Goal: Use online tool/utility: Use online tool/utility

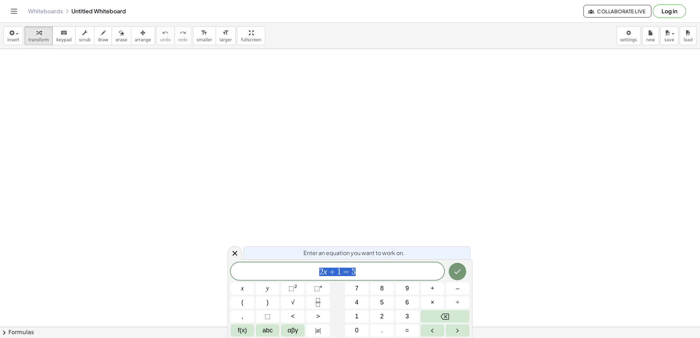
click at [311, 248] on div "Enter an equation you want to work on." at bounding box center [356, 252] width 227 height 13
click at [231, 249] on icon at bounding box center [235, 253] width 8 height 8
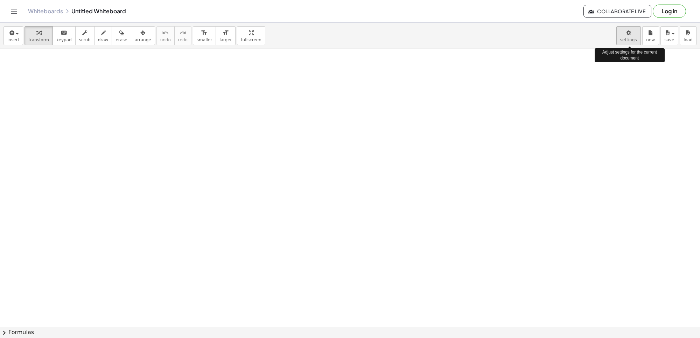
click at [633, 34] on body "Graspable Math Activities Get Started Activity Bank Assigned Work Classes White…" at bounding box center [350, 169] width 700 height 338
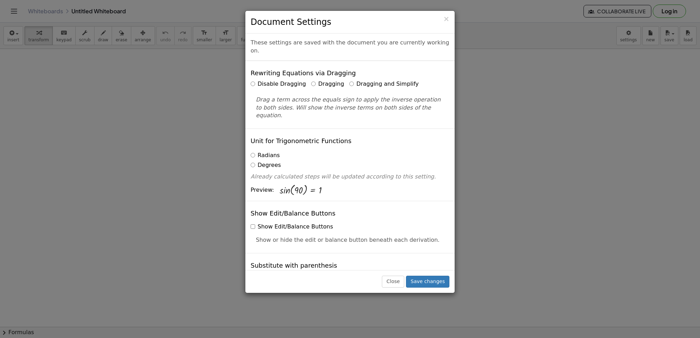
drag, startPoint x: 633, startPoint y: 34, endPoint x: 636, endPoint y: 160, distance: 125.6
click at [636, 160] on div "× Document Settings These settings are saved with the document you are currentl…" at bounding box center [350, 169] width 700 height 338
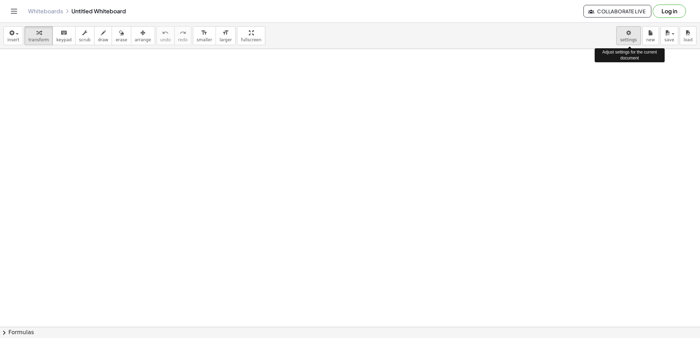
click at [629, 38] on body "Graspable Math Activities Get Started Activity Bank Assigned Work Classes White…" at bounding box center [350, 169] width 700 height 338
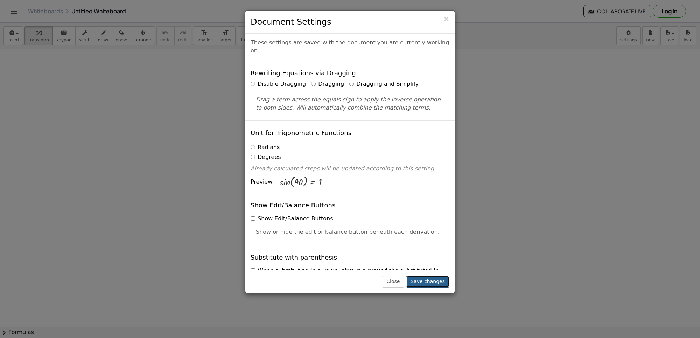
click at [427, 281] on button "Save changes" at bounding box center [427, 282] width 43 height 12
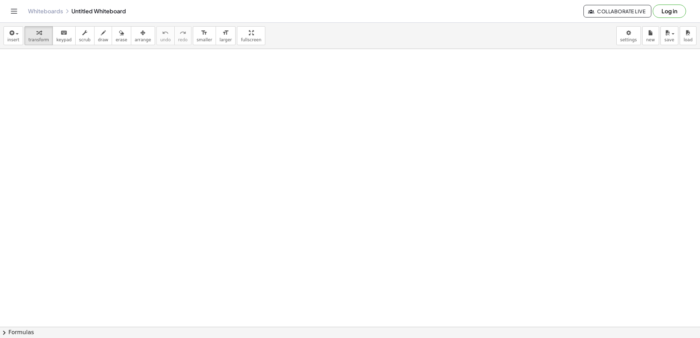
drag, startPoint x: 321, startPoint y: 305, endPoint x: 323, endPoint y: 301, distance: 4.5
drag, startPoint x: 333, startPoint y: 274, endPoint x: 334, endPoint y: 269, distance: 5.4
drag, startPoint x: 334, startPoint y: 269, endPoint x: 294, endPoint y: 273, distance: 40.1
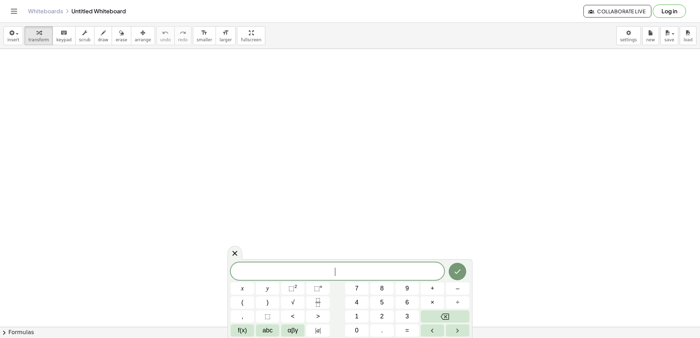
click at [296, 269] on span "​" at bounding box center [337, 272] width 213 height 10
click at [360, 284] on button "7" at bounding box center [356, 288] width 23 height 12
click at [427, 300] on button "×" at bounding box center [432, 302] width 23 height 12
click at [463, 284] on button "–" at bounding box center [457, 288] width 23 height 12
click at [406, 321] on button "3" at bounding box center [406, 316] width 23 height 12
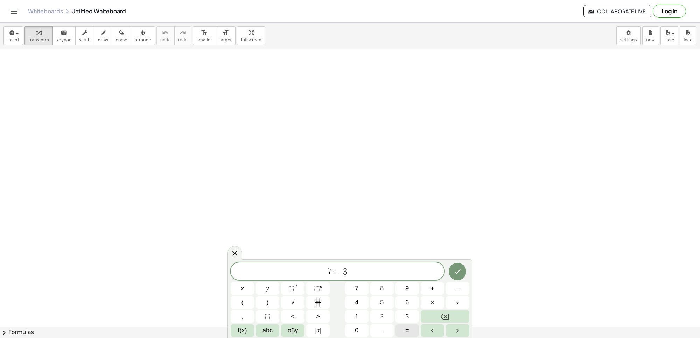
click at [404, 329] on button "=" at bounding box center [406, 330] width 23 height 12
click at [356, 322] on button "1" at bounding box center [356, 316] width 23 height 12
click at [377, 285] on button "8" at bounding box center [381, 288] width 23 height 12
click at [456, 269] on icon "Done" at bounding box center [457, 271] width 8 height 8
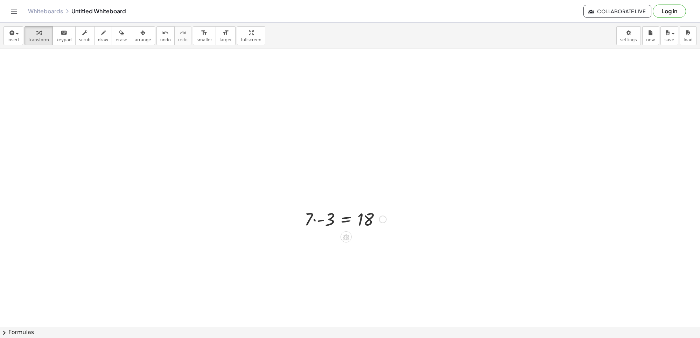
scroll to position [87, 0]
drag, startPoint x: 303, startPoint y: 221, endPoint x: 307, endPoint y: 214, distance: 7.8
click at [325, 191] on div "· 7 · - 3 = 18" at bounding box center [350, 262] width 700 height 601
drag, startPoint x: 312, startPoint y: 198, endPoint x: 296, endPoint y: 191, distance: 17.0
click at [296, 191] on div "· 7 · 7 · - 3 = 18" at bounding box center [343, 197] width 98 height 27
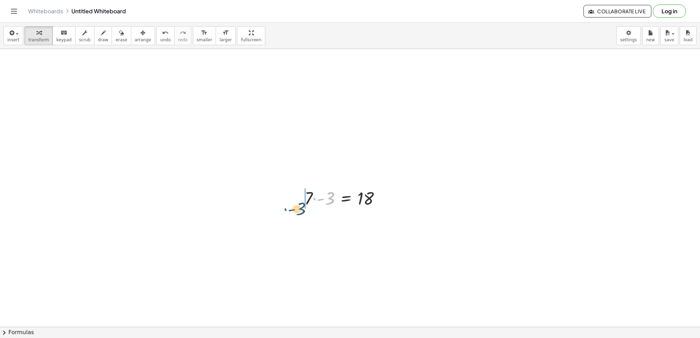
drag, startPoint x: 313, startPoint y: 199, endPoint x: 296, endPoint y: 199, distance: 17.5
click at [296, 199] on div "· - 3 · 7 · - 3 = 18" at bounding box center [343, 197] width 98 height 27
click at [360, 174] on div at bounding box center [350, 262] width 700 height 601
drag, startPoint x: 324, startPoint y: 244, endPoint x: 301, endPoint y: 220, distance: 33.4
click at [263, 240] on div "· 7 · - 3 = 18 - = 18 21" at bounding box center [350, 262] width 700 height 601
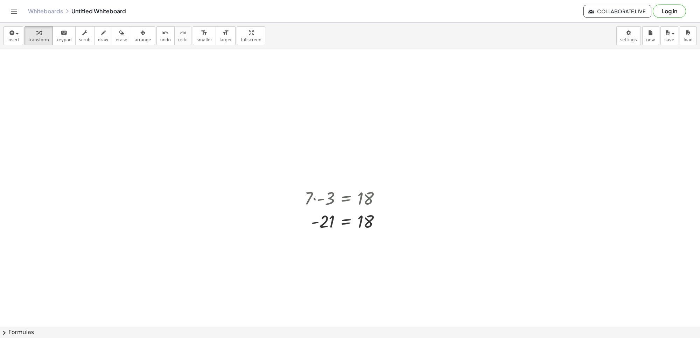
drag, startPoint x: 277, startPoint y: 247, endPoint x: 291, endPoint y: 242, distance: 14.8
click at [287, 245] on div at bounding box center [350, 262] width 700 height 601
drag, startPoint x: 291, startPoint y: 242, endPoint x: 302, endPoint y: 239, distance: 11.1
click at [300, 240] on div at bounding box center [350, 262] width 700 height 601
drag, startPoint x: 302, startPoint y: 239, endPoint x: 356, endPoint y: 204, distance: 64.2
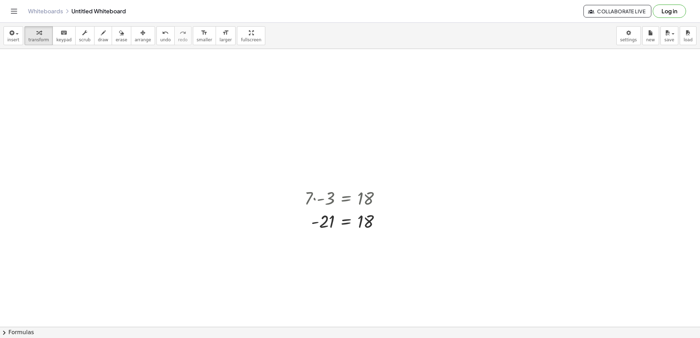
click at [364, 202] on div "· 7 · - 3 = 18 - = 18 21" at bounding box center [350, 262] width 700 height 601
click at [250, 273] on div at bounding box center [350, 142] width 700 height 833
drag, startPoint x: 244, startPoint y: 252, endPoint x: 259, endPoint y: 265, distance: 19.8
click at [259, 265] on div at bounding box center [350, 142] width 700 height 833
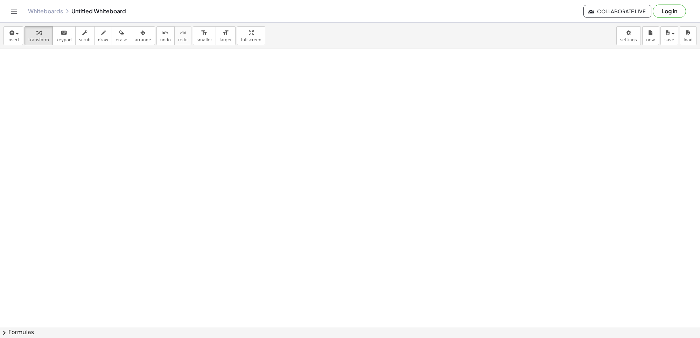
drag, startPoint x: 255, startPoint y: 287, endPoint x: 256, endPoint y: 291, distance: 4.0
click at [256, 291] on div at bounding box center [350, 142] width 700 height 833
click at [287, 286] on div at bounding box center [350, 142] width 700 height 833
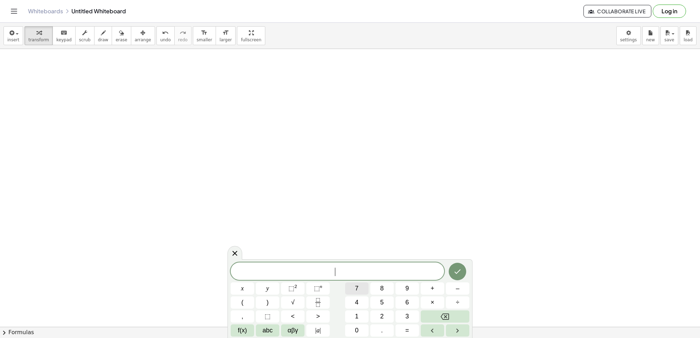
click at [359, 286] on button "7" at bounding box center [356, 288] width 23 height 12
click at [447, 287] on button "–" at bounding box center [457, 288] width 23 height 12
click at [412, 331] on button "=" at bounding box center [406, 330] width 23 height 12
click at [354, 312] on button "1" at bounding box center [356, 316] width 23 height 12
click at [387, 286] on button "8" at bounding box center [381, 288] width 23 height 12
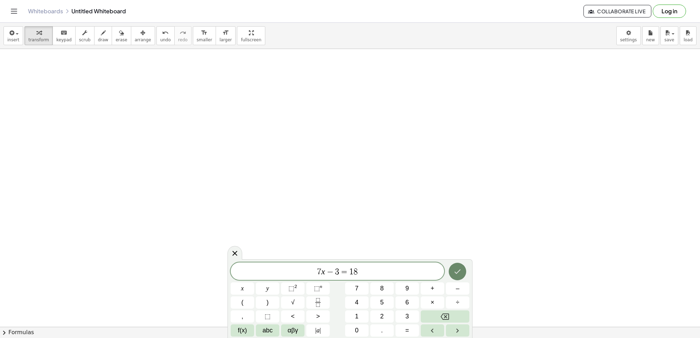
click at [460, 278] on button "Done" at bounding box center [457, 271] width 17 height 17
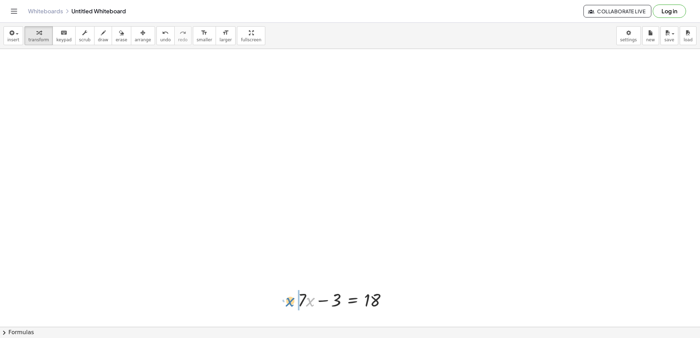
drag, startPoint x: 311, startPoint y: 305, endPoint x: 292, endPoint y: 303, distance: 19.4
click at [292, 303] on div "· x + · 7 · x − 3 = 18" at bounding box center [342, 299] width 111 height 27
drag, startPoint x: 319, startPoint y: 298, endPoint x: 332, endPoint y: 295, distance: 13.2
click at [332, 295] on div at bounding box center [345, 300] width 102 height 24
drag, startPoint x: 308, startPoint y: 299, endPoint x: 348, endPoint y: 304, distance: 40.8
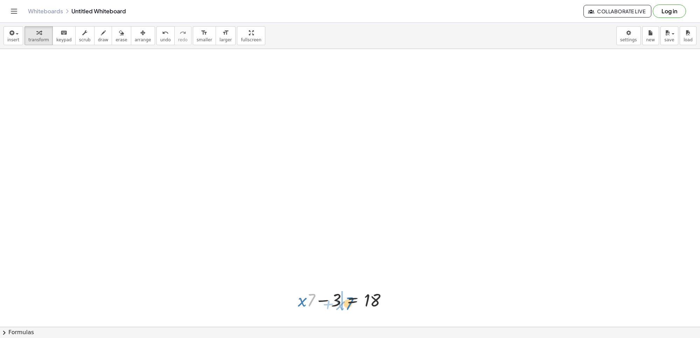
click at [348, 304] on div at bounding box center [345, 300] width 102 height 24
drag, startPoint x: 367, startPoint y: 298, endPoint x: 324, endPoint y: 297, distance: 43.0
click at [326, 301] on div at bounding box center [335, 300] width 115 height 24
drag, startPoint x: 295, startPoint y: 299, endPoint x: 211, endPoint y: 273, distance: 88.3
click at [211, 273] on div "· 7 · - 3 = 18 - = 18 21 + · 7 · x − 3 = 18 + · x · 7 − 3 = 18 − 3 + · x · 7 = …" at bounding box center [350, 142] width 700 height 833
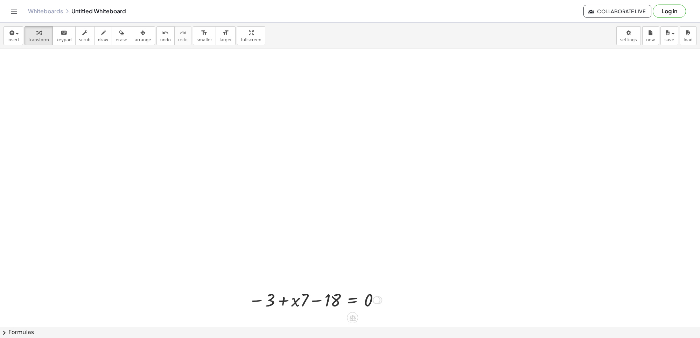
click at [301, 300] on div at bounding box center [315, 300] width 140 height 24
drag, startPoint x: 304, startPoint y: 299, endPoint x: 349, endPoint y: 299, distance: 44.8
click at [349, 299] on div at bounding box center [315, 300] width 140 height 24
drag, startPoint x: 268, startPoint y: 297, endPoint x: 300, endPoint y: 299, distance: 31.9
drag, startPoint x: 335, startPoint y: 300, endPoint x: 301, endPoint y: 288, distance: 36.0
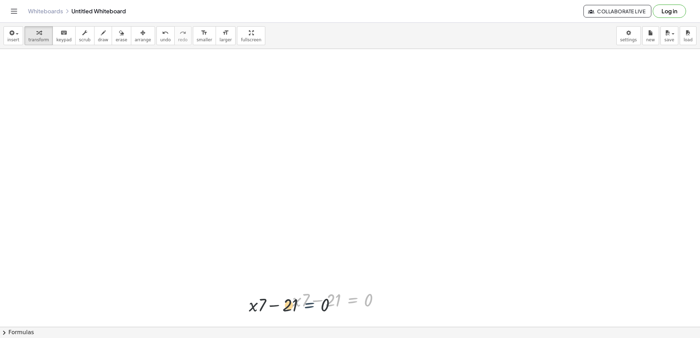
drag, startPoint x: 346, startPoint y: 303, endPoint x: 293, endPoint y: 305, distance: 52.5
click at [293, 308] on div at bounding box center [339, 300] width 100 height 24
drag, startPoint x: 350, startPoint y: 291, endPoint x: 342, endPoint y: 285, distance: 10.1
drag, startPoint x: 342, startPoint y: 285, endPoint x: 317, endPoint y: 270, distance: 29.2
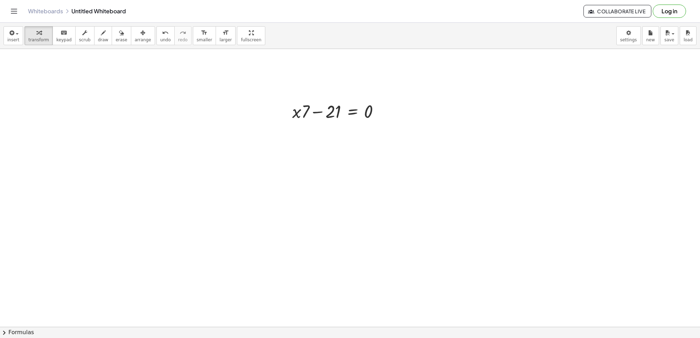
click at [317, 270] on div at bounding box center [350, 92] width 700 height 1110
drag, startPoint x: 495, startPoint y: 177, endPoint x: 392, endPoint y: 239, distance: 119.9
click at [407, 245] on div at bounding box center [350, 92] width 700 height 1110
drag, startPoint x: 294, startPoint y: 232, endPoint x: 359, endPoint y: 225, distance: 65.1
click at [455, 177] on div at bounding box center [350, 92] width 700 height 1110
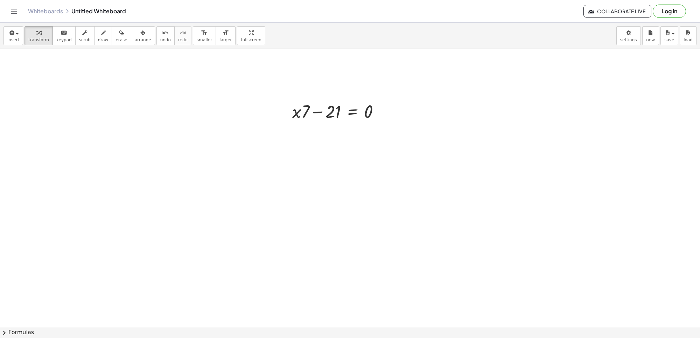
drag, startPoint x: 192, startPoint y: 177, endPoint x: 246, endPoint y: 233, distance: 77.7
click at [246, 233] on div at bounding box center [350, 92] width 700 height 1110
drag, startPoint x: 326, startPoint y: 284, endPoint x: 150, endPoint y: 287, distance: 176.3
click at [150, 287] on div at bounding box center [350, 92] width 700 height 1110
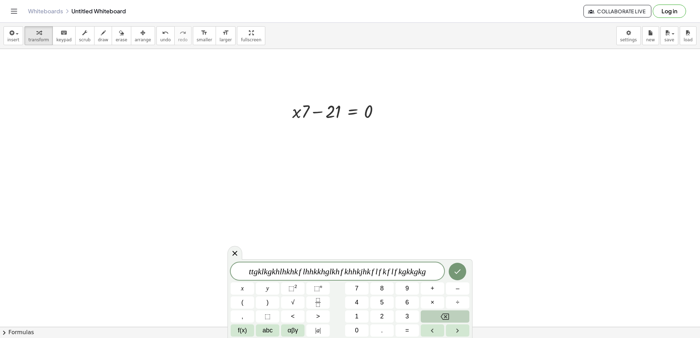
click at [452, 317] on button "Backspace" at bounding box center [445, 316] width 49 height 12
click at [447, 314] on button "Backspace" at bounding box center [445, 316] width 49 height 12
click at [442, 311] on button "Backspace" at bounding box center [445, 316] width 49 height 12
click at [441, 310] on button "Backspace" at bounding box center [445, 316] width 49 height 12
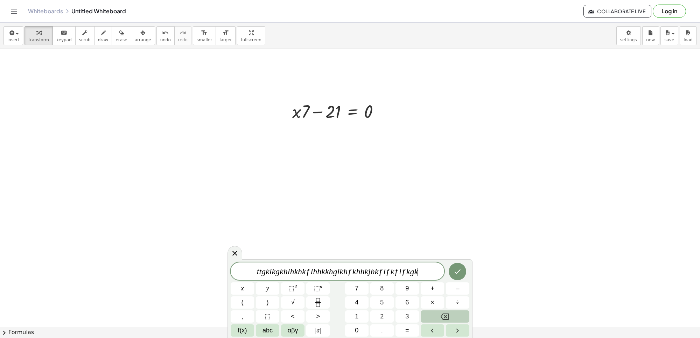
click at [441, 310] on button "Backspace" at bounding box center [445, 316] width 49 height 12
click at [422, 305] on button "×" at bounding box center [432, 302] width 23 height 12
click at [427, 310] on button "Backspace" at bounding box center [445, 316] width 49 height 12
click at [429, 308] on button "×" at bounding box center [432, 302] width 23 height 12
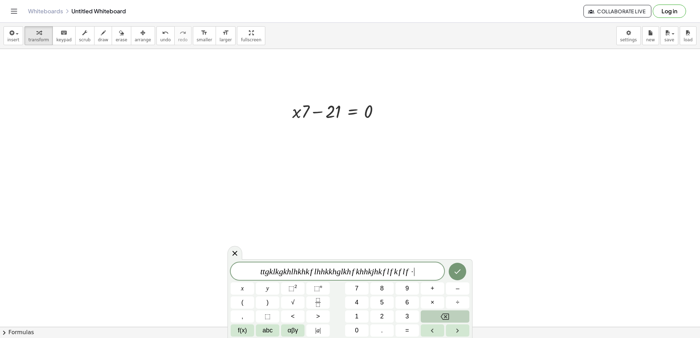
click at [424, 308] on div "t t g k l k g k h l h k h k f l h h k k h g l k h f k h h k j h k f l f k f l f…" at bounding box center [350, 299] width 239 height 74
click at [424, 308] on button "×" at bounding box center [432, 302] width 23 height 12
click at [422, 310] on div "t t g k l k g k h l h k h k f l h h k k h g l k h f k h h k j h k f l f k f l f…" at bounding box center [350, 299] width 239 height 74
click at [424, 311] on button "Backspace" at bounding box center [445, 316] width 49 height 12
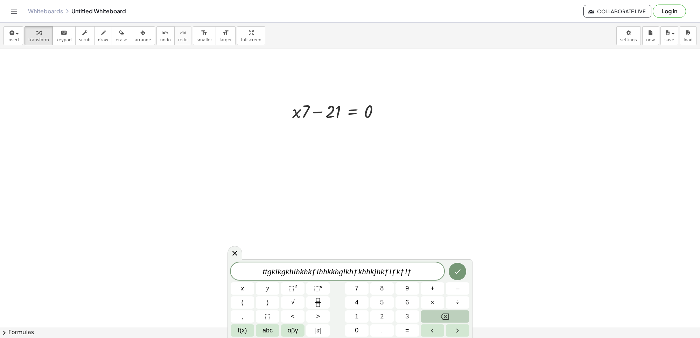
click at [424, 311] on button "Backspace" at bounding box center [445, 316] width 49 height 12
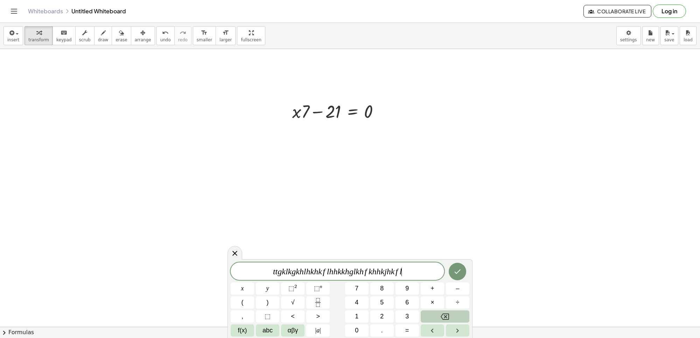
click at [424, 311] on button "Backspace" at bounding box center [445, 316] width 49 height 12
click at [421, 312] on button "Backspace" at bounding box center [445, 316] width 49 height 12
click at [419, 312] on div "t t g k l k g k h l h k h k f l h h k k h g l k h f k h h k j h k ​ x y ⬚ 2 ⬚ n…" at bounding box center [350, 299] width 239 height 74
click at [419, 312] on div "t t g k l k g k h l h k h k f l h h k k h g l k h f k h h k j h k x y ⬚ 2 ⬚ n 7…" at bounding box center [350, 299] width 239 height 74
drag, startPoint x: 419, startPoint y: 312, endPoint x: 424, endPoint y: 314, distance: 5.1
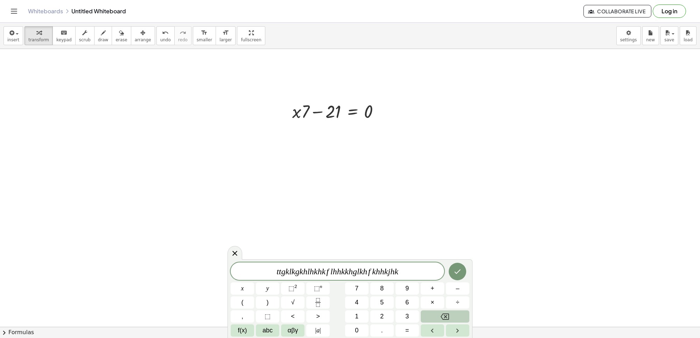
click at [424, 314] on div "t t g k l k g k h l h k h k f l h h k k h g l k h f k h h k j h k x y ⬚ 2 ⬚ n 7…" at bounding box center [350, 299] width 239 height 74
click at [462, 312] on button "Backspace" at bounding box center [445, 316] width 49 height 12
click at [458, 311] on button "Backspace" at bounding box center [445, 316] width 49 height 12
click at [453, 309] on div "t t g k l k g k h l h k h k f l h h k k h g l k h f k h h k x y ⬚ 2 ⬚ n 7 8 9 +…" at bounding box center [350, 299] width 239 height 74
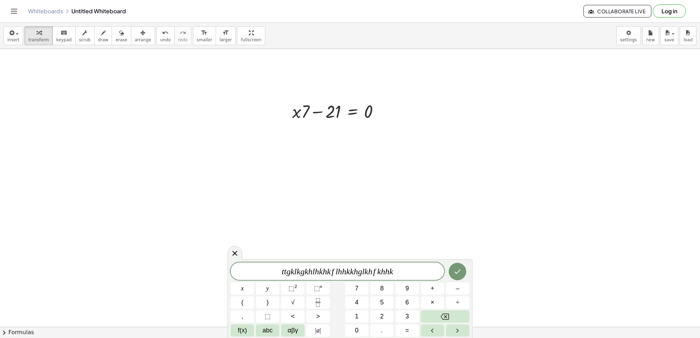
click at [453, 309] on div "t t g k l k g k h l h k h k f l h h k k h g l k h f k h h k x y ⬚ 2 ⬚ n 7 8 9 +…" at bounding box center [350, 299] width 239 height 74
drag, startPoint x: 453, startPoint y: 309, endPoint x: 448, endPoint y: 317, distance: 9.5
click at [448, 317] on div "t t g k l k g k h l h k h k f l h h k k h g l k h f k h h k x y ⬚ 2 ⬚ n 7 8 9 +…" at bounding box center [350, 299] width 239 height 74
click at [448, 317] on icon "Backspace" at bounding box center [444, 316] width 8 height 8
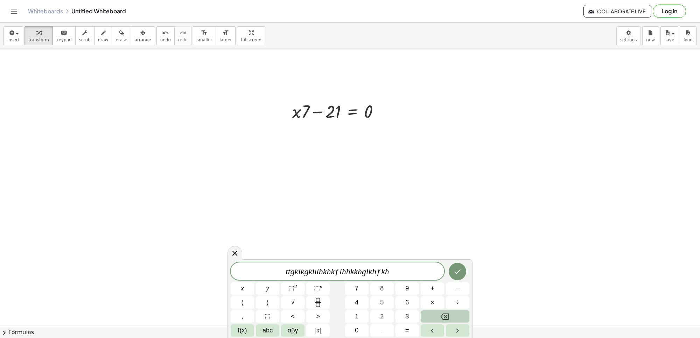
click at [448, 317] on icon "Backspace" at bounding box center [444, 316] width 8 height 8
click at [433, 313] on button "Backspace" at bounding box center [445, 316] width 49 height 12
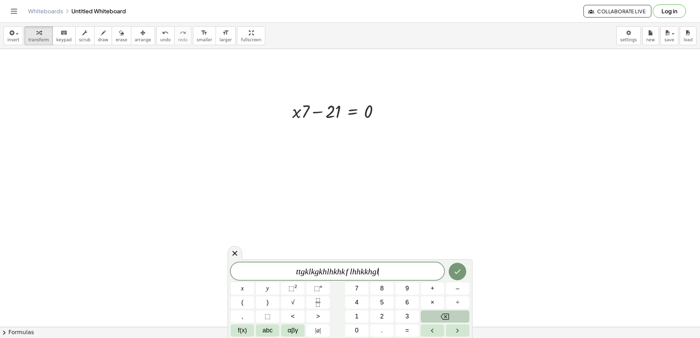
click at [433, 313] on button "Backspace" at bounding box center [445, 316] width 49 height 12
click at [433, 312] on button "Backspace" at bounding box center [445, 316] width 49 height 12
click at [436, 312] on button "Backspace" at bounding box center [445, 316] width 49 height 12
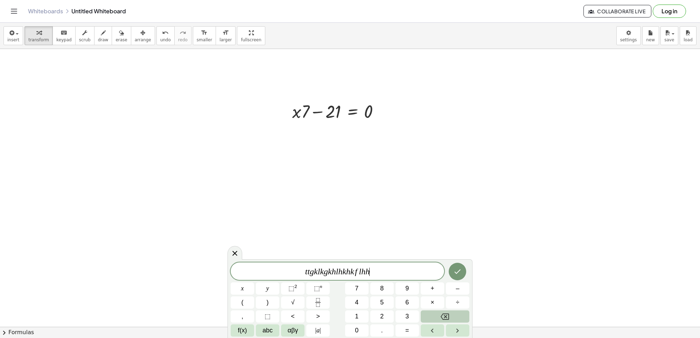
click at [436, 312] on button "Backspace" at bounding box center [445, 316] width 49 height 12
click at [437, 312] on button "Backspace" at bounding box center [445, 316] width 49 height 12
click at [436, 305] on button "×" at bounding box center [432, 302] width 23 height 12
click at [438, 203] on div at bounding box center [350, 92] width 700 height 1110
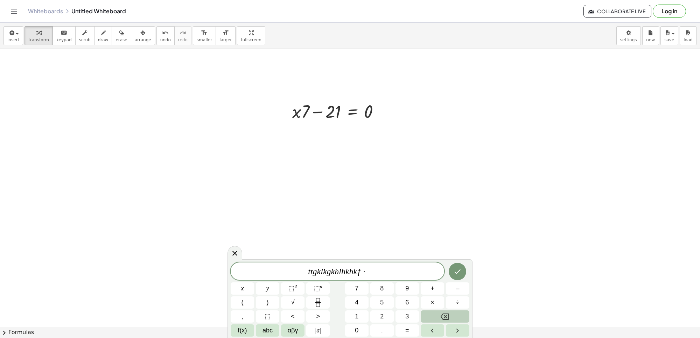
click at [428, 315] on button "Backspace" at bounding box center [445, 316] width 49 height 12
click at [427, 315] on button "Backspace" at bounding box center [445, 316] width 49 height 12
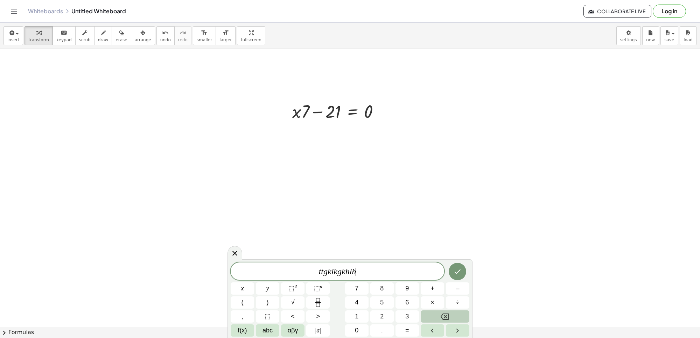
click at [423, 314] on button "Backspace" at bounding box center [445, 316] width 49 height 12
click at [422, 314] on button "Backspace" at bounding box center [445, 316] width 49 height 12
click at [423, 313] on button "Backspace" at bounding box center [445, 316] width 49 height 12
click at [422, 310] on button "Backspace" at bounding box center [445, 316] width 49 height 12
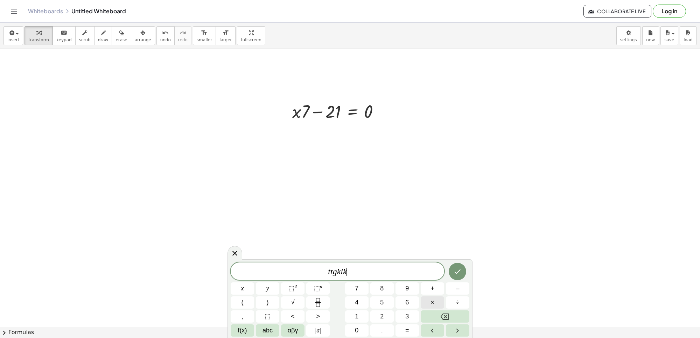
click at [433, 307] on button "×" at bounding box center [432, 302] width 23 height 12
click at [436, 306] on button "×" at bounding box center [432, 302] width 23 height 12
click at [435, 303] on button "×" at bounding box center [432, 302] width 23 height 12
click at [449, 303] on button "÷" at bounding box center [457, 302] width 23 height 12
click at [453, 303] on button "÷" at bounding box center [457, 302] width 23 height 12
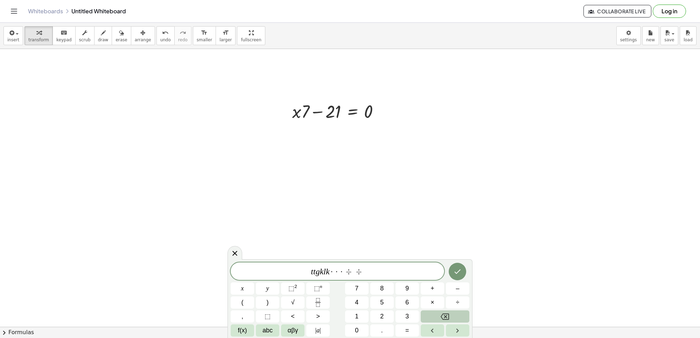
click at [459, 317] on button "Backspace" at bounding box center [445, 316] width 49 height 12
click at [457, 318] on button "Backspace" at bounding box center [445, 316] width 49 height 12
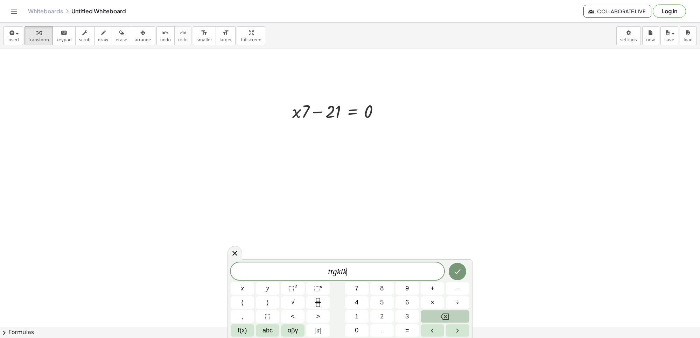
click at [457, 318] on button "Backspace" at bounding box center [445, 316] width 49 height 12
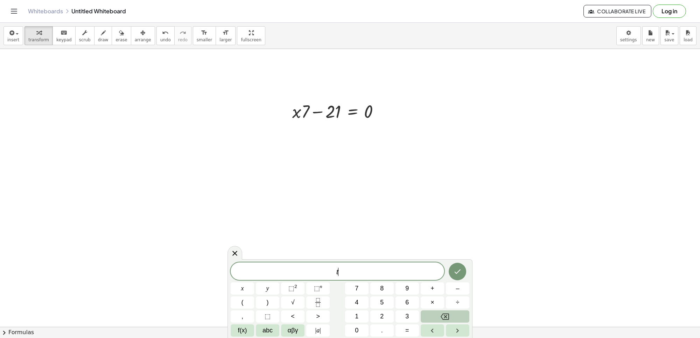
click at [456, 318] on button "Backspace" at bounding box center [445, 316] width 49 height 12
click at [454, 318] on button "Backspace" at bounding box center [445, 316] width 49 height 12
click at [359, 303] on button "4" at bounding box center [356, 302] width 23 height 12
click at [436, 301] on button "×" at bounding box center [432, 302] width 23 height 12
click at [433, 283] on button "+" at bounding box center [432, 288] width 23 height 12
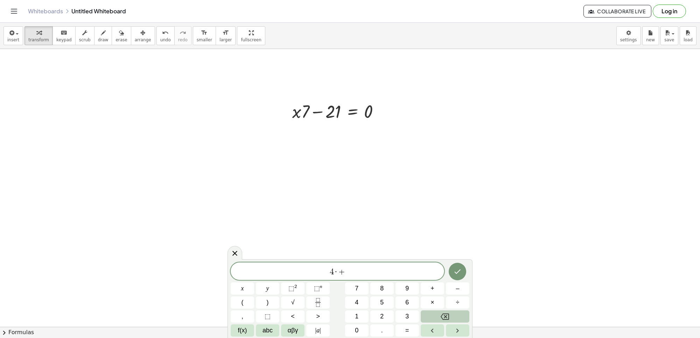
click at [438, 319] on button "Backspace" at bounding box center [445, 316] width 49 height 12
click at [434, 319] on button "Backspace" at bounding box center [445, 316] width 49 height 12
click at [434, 284] on button "+" at bounding box center [432, 288] width 23 height 12
click at [400, 323] on div "4 x + 2 1 ​ x y ⬚ 2 ⬚ n 7 8 9 + – ( ) √ 4 5 6 × ÷ , ⬚ < > 1 2 3 f(x) abc αβγ | …" at bounding box center [350, 299] width 239 height 74
click at [417, 318] on button "3" at bounding box center [406, 316] width 23 height 12
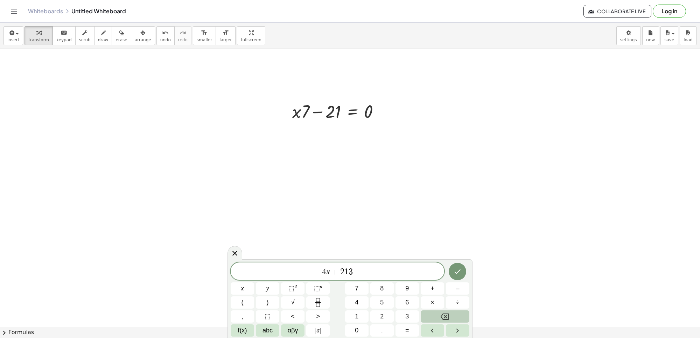
click at [430, 316] on button "Backspace" at bounding box center [445, 316] width 49 height 12
click at [405, 328] on span "=" at bounding box center [407, 330] width 4 height 9
click at [464, 291] on button "–" at bounding box center [457, 288] width 23 height 12
click at [361, 313] on button "1" at bounding box center [356, 316] width 23 height 12
click at [409, 288] on button "9" at bounding box center [406, 288] width 23 height 12
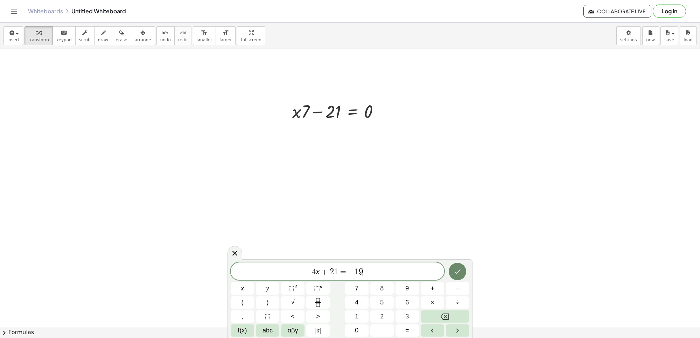
click at [462, 273] on button "Done" at bounding box center [457, 271] width 17 height 17
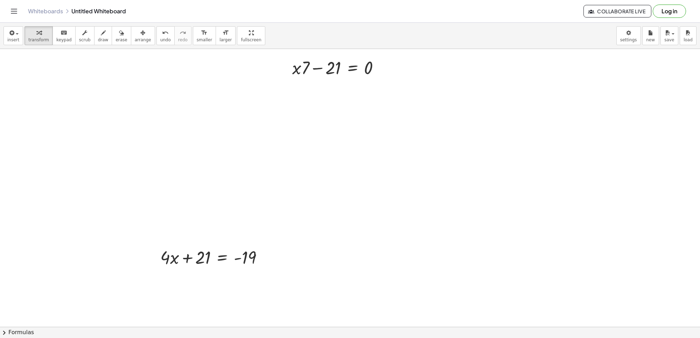
scroll to position [570, 0]
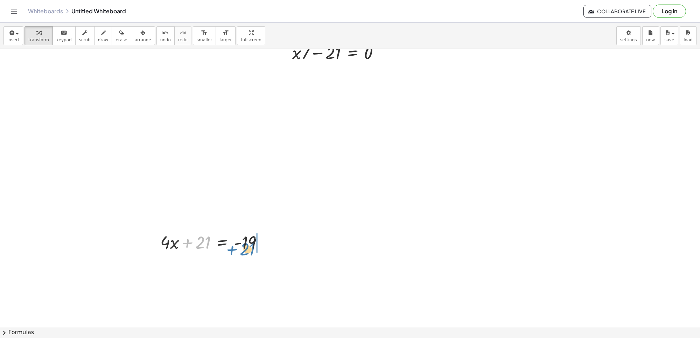
drag, startPoint x: 207, startPoint y: 246, endPoint x: 252, endPoint y: 253, distance: 44.9
click at [252, 253] on div at bounding box center [214, 242] width 115 height 24
drag, startPoint x: 275, startPoint y: 265, endPoint x: 256, endPoint y: 267, distance: 18.9
click at [256, 267] on div at bounding box center [233, 266] width 153 height 24
drag, startPoint x: 285, startPoint y: 262, endPoint x: 184, endPoint y: 263, distance: 100.8
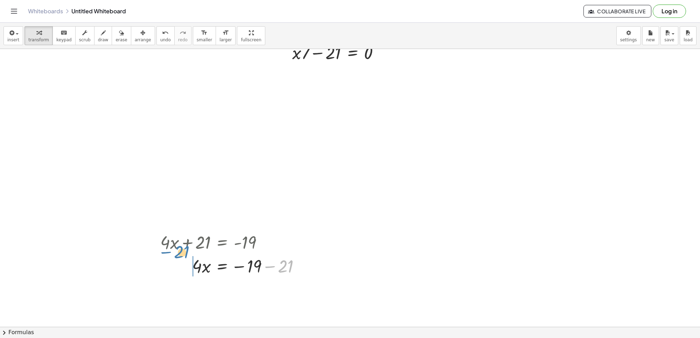
click at [184, 262] on div at bounding box center [233, 266] width 153 height 24
drag, startPoint x: 193, startPoint y: 264, endPoint x: 238, endPoint y: 265, distance: 44.4
click at [238, 265] on div at bounding box center [214, 266] width 115 height 24
drag, startPoint x: 179, startPoint y: 280, endPoint x: 243, endPoint y: 282, distance: 63.7
click at [243, 282] on div at bounding box center [215, 294] width 117 height 35
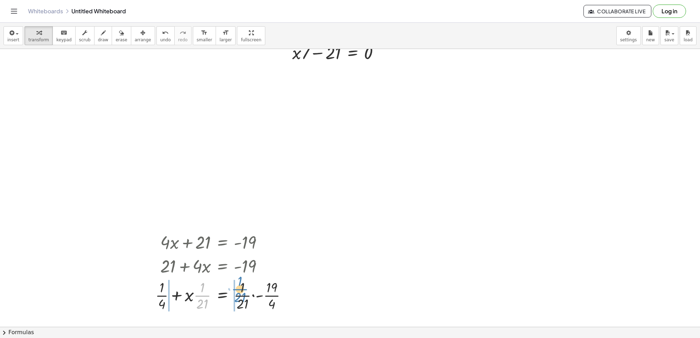
drag, startPoint x: 200, startPoint y: 300, endPoint x: 233, endPoint y: 297, distance: 32.6
click at [239, 297] on div at bounding box center [224, 294] width 144 height 35
drag, startPoint x: 160, startPoint y: 282, endPoint x: 201, endPoint y: 292, distance: 42.3
click at [201, 292] on div at bounding box center [232, 294] width 166 height 35
drag, startPoint x: 178, startPoint y: 293, endPoint x: 281, endPoint y: 289, distance: 102.6
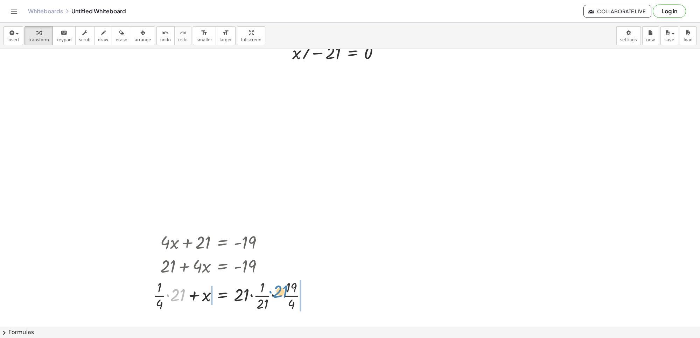
click at [281, 289] on div at bounding box center [232, 294] width 166 height 35
drag, startPoint x: 260, startPoint y: 239, endPoint x: 204, endPoint y: 313, distance: 92.7
click at [223, 242] on div "+ · 4 · x + 21 = - 19 · 4 · x = − 19 − 21 + 21 + · 4 · x = - 19 + · 21 · 4 + x …" at bounding box center [223, 242] width 0 height 0
drag, startPoint x: 240, startPoint y: 293, endPoint x: 259, endPoint y: 319, distance: 32.1
drag, startPoint x: 240, startPoint y: 293, endPoint x: 258, endPoint y: 300, distance: 19.5
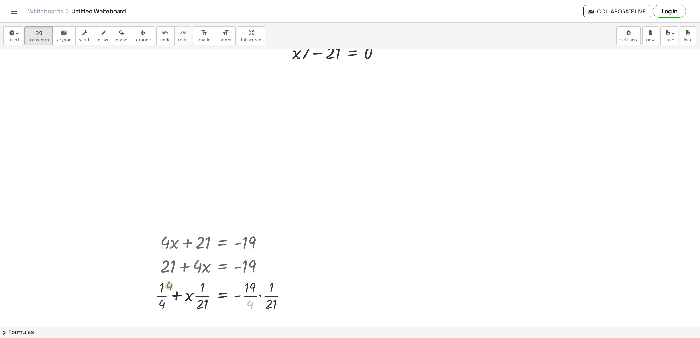
drag, startPoint x: 252, startPoint y: 302, endPoint x: 172, endPoint y: 282, distance: 82.1
click at [172, 282] on div at bounding box center [224, 294] width 144 height 35
drag, startPoint x: 249, startPoint y: 305, endPoint x: 160, endPoint y: 304, distance: 89.9
click at [160, 304] on div at bounding box center [224, 294] width 144 height 35
drag, startPoint x: 275, startPoint y: 304, endPoint x: 0, endPoint y: 120, distance: 331.1
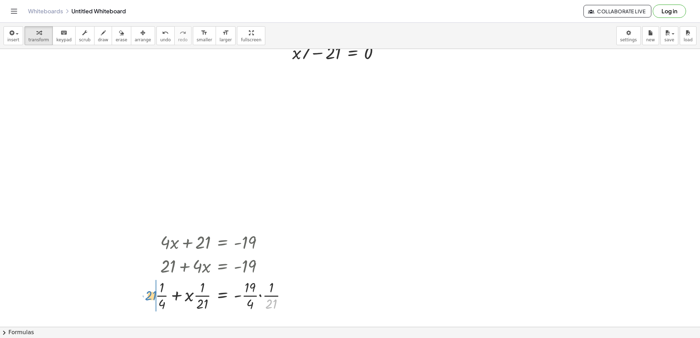
click at [166, 295] on div at bounding box center [224, 294] width 144 height 35
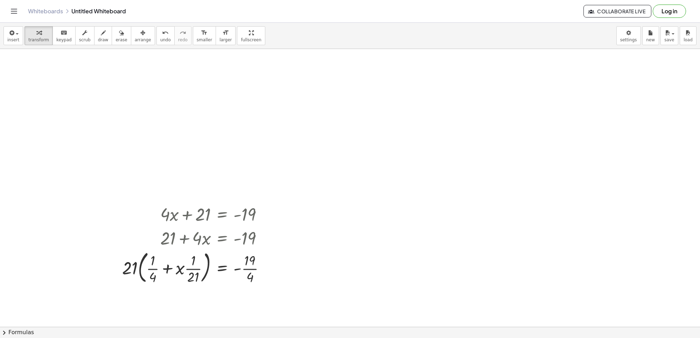
scroll to position [701, 0]
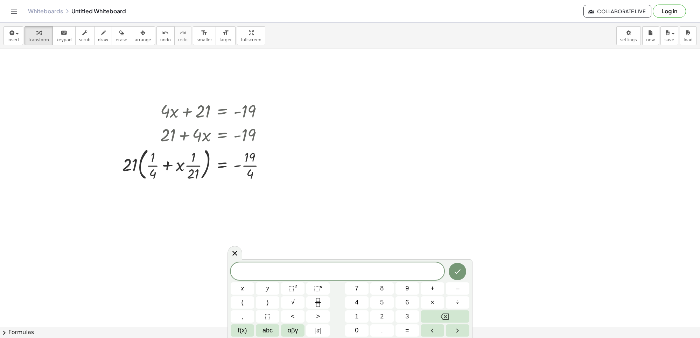
drag, startPoint x: 354, startPoint y: 277, endPoint x: 328, endPoint y: 125, distance: 154.1
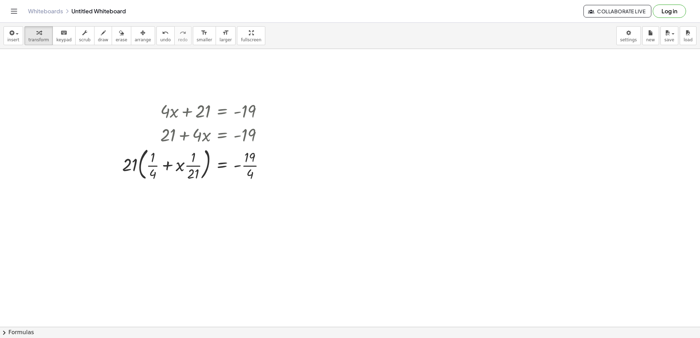
drag, startPoint x: 281, startPoint y: 248, endPoint x: 284, endPoint y: 247, distance: 4.0
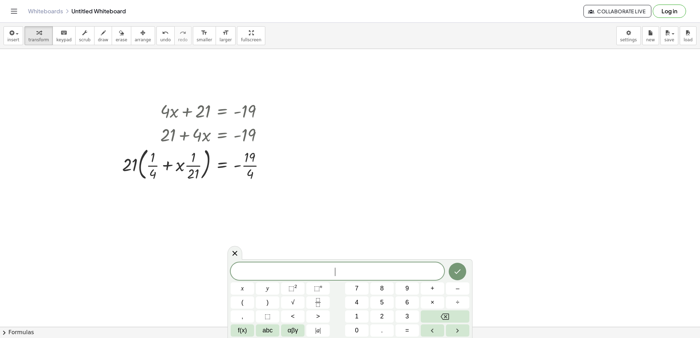
click at [457, 287] on span "–" at bounding box center [457, 288] width 3 height 9
click at [352, 285] on button "7" at bounding box center [356, 288] width 23 height 12
click at [427, 291] on button "+" at bounding box center [432, 288] width 23 height 12
click at [415, 326] on button "=" at bounding box center [406, 330] width 23 height 12
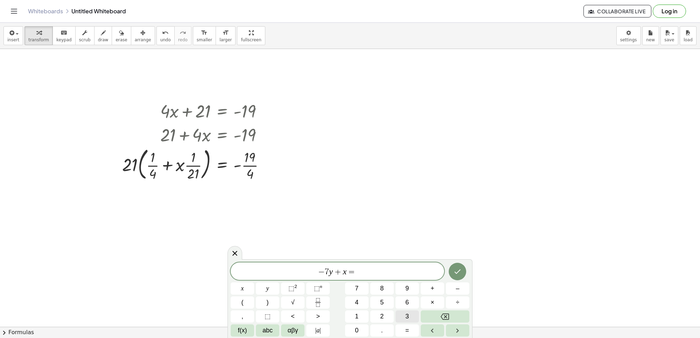
click at [405, 314] on span "3" at bounding box center [406, 316] width 3 height 9
click at [464, 267] on button "Done" at bounding box center [457, 271] width 17 height 17
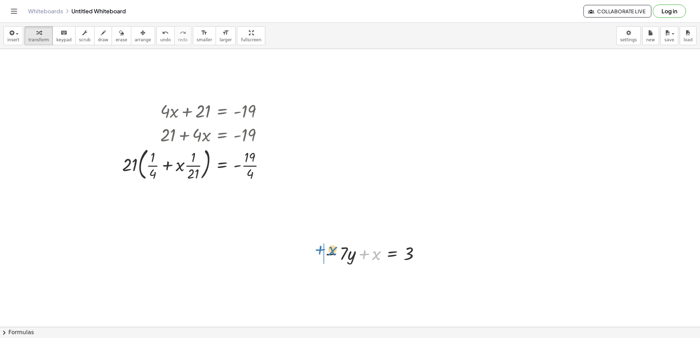
drag, startPoint x: 380, startPoint y: 256, endPoint x: 336, endPoint y: 252, distance: 44.3
click at [336, 252] on div at bounding box center [372, 253] width 107 height 24
drag, startPoint x: 372, startPoint y: 272, endPoint x: 411, endPoint y: 282, distance: 40.6
click at [411, 282] on div at bounding box center [374, 277] width 110 height 24
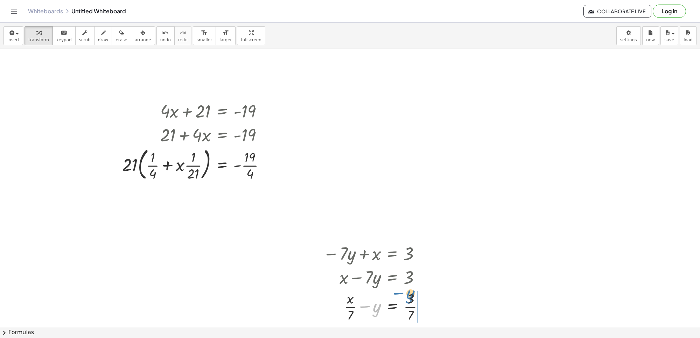
drag, startPoint x: 373, startPoint y: 312, endPoint x: 351, endPoint y: 337, distance: 33.7
drag, startPoint x: 370, startPoint y: 305, endPoint x: 407, endPoint y: 337, distance: 48.4
click at [424, 317] on div at bounding box center [387, 306] width 137 height 35
drag, startPoint x: 394, startPoint y: 301, endPoint x: 421, endPoint y: 300, distance: 26.6
click at [416, 302] on div at bounding box center [402, 306] width 166 height 35
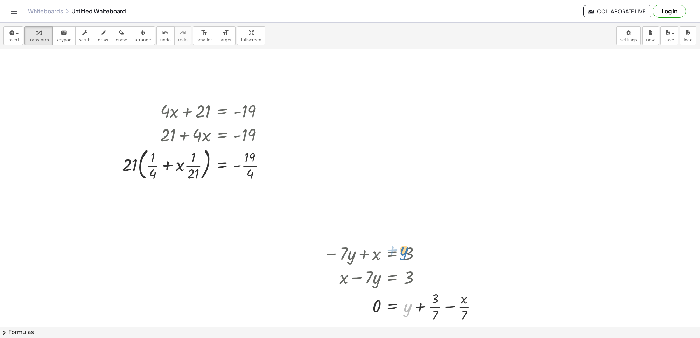
drag, startPoint x: 412, startPoint y: 318, endPoint x: 408, endPoint y: 261, distance: 57.9
click at [392, 254] on div "− · 7 · y + x = 3 + x − · 7 · y = 3 + · x · 7 − y = · 3 · 7 · x · 7 = + y + · 3…" at bounding box center [392, 254] width 0 height 0
drag, startPoint x: 434, startPoint y: 309, endPoint x: 417, endPoint y: 322, distance: 21.9
click at [422, 296] on div at bounding box center [402, 306] width 166 height 35
drag, startPoint x: 388, startPoint y: 303, endPoint x: 331, endPoint y: 260, distance: 71.9
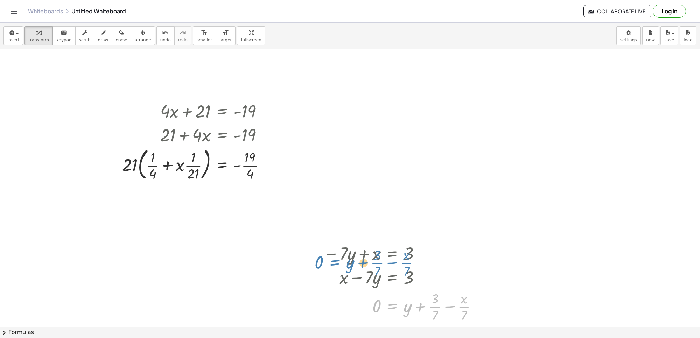
click at [392, 254] on div "− · 7 · y + x = 3 + x − · 7 · y = 3 + · x · 7 − y = · 3 · 7 · x · 7 = + y + · 3…" at bounding box center [392, 254] width 0 height 0
drag, startPoint x: 352, startPoint y: 345, endPoint x: 391, endPoint y: 268, distance: 85.7
click at [360, 338] on html "Graspable Math Activities Get Started Activity Bank Assigned Work Classes White…" at bounding box center [350, 169] width 700 height 338
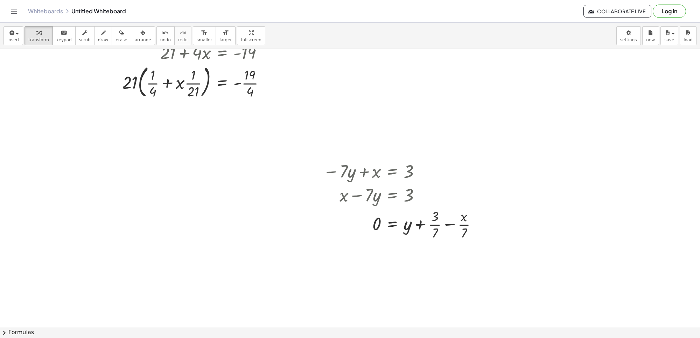
scroll to position [745, 0]
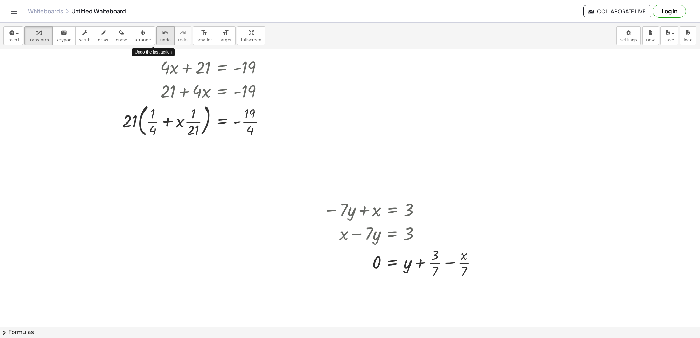
click at [160, 42] on span "undo" at bounding box center [165, 39] width 10 height 5
click at [160, 40] on span "undo" at bounding box center [165, 39] width 10 height 5
click at [158, 37] on button "undo undo" at bounding box center [165, 35] width 18 height 19
click at [160, 36] on button "undo undo" at bounding box center [165, 35] width 18 height 19
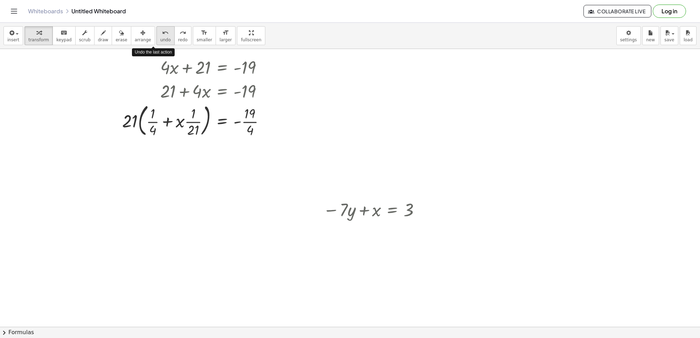
click at [160, 36] on button "undo undo" at bounding box center [165, 35] width 18 height 19
click at [167, 23] on div "insert select one: Math Expression Function Text Youtube Video Graphing Geometr…" at bounding box center [350, 36] width 700 height 26
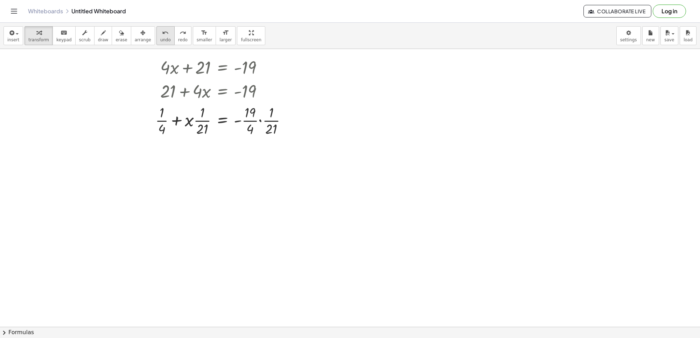
click at [162, 35] on icon "undo" at bounding box center [165, 33] width 7 height 8
click at [162, 36] on icon "undo" at bounding box center [165, 33] width 7 height 8
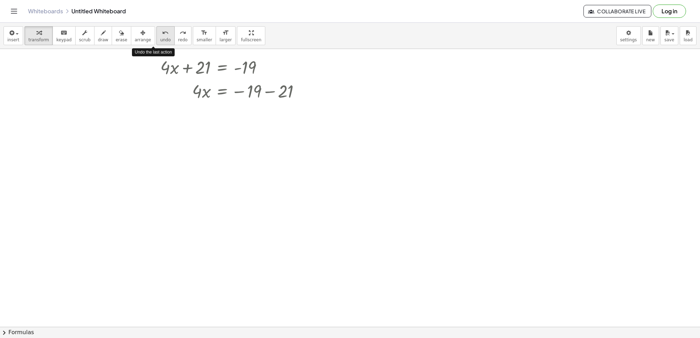
click at [162, 36] on icon "undo" at bounding box center [165, 33] width 7 height 8
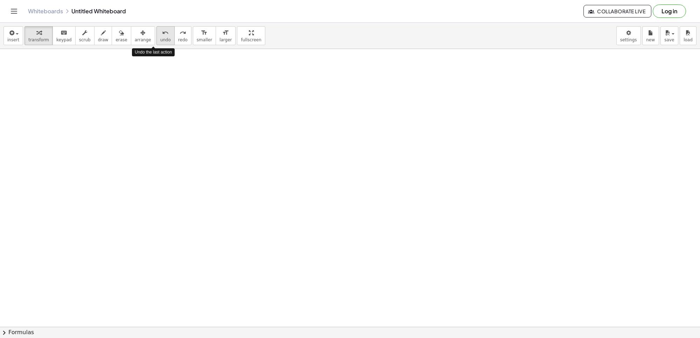
drag, startPoint x: 154, startPoint y: 36, endPoint x: 157, endPoint y: 30, distance: 6.3
click at [160, 31] on div "undo" at bounding box center [165, 32] width 10 height 8
click at [160, 30] on div "undo" at bounding box center [165, 32] width 10 height 8
click at [162, 30] on icon "undo" at bounding box center [165, 33] width 7 height 8
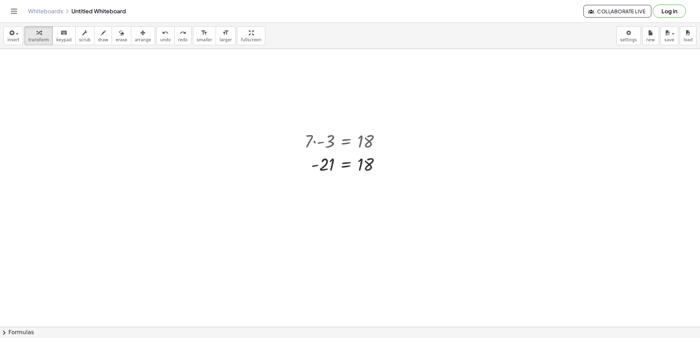
scroll to position [133, 0]
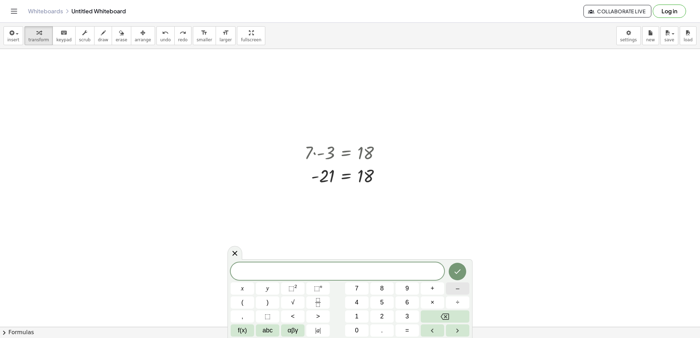
click at [431, 285] on div "​ x y ⬚ 2 ⬚ n 7 8 9 + – ( ) √ 4 5 6 × ÷ , ⬚ < > 1 2 3 f(x) abc αβγ | a | 0 . =" at bounding box center [350, 299] width 239 height 74
click at [338, 295] on div "​ x y ⬚ 2 ⬚ n 7 8 9 + – ( ) √ 4 5 6 × ÷ , ⬚ < > 1 2 3 f(x) abc αβγ | a | 0 . =" at bounding box center [350, 299] width 239 height 74
click at [352, 303] on button "4" at bounding box center [356, 302] width 23 height 12
click at [434, 313] on button "Backspace" at bounding box center [445, 316] width 49 height 12
click at [449, 293] on button "–" at bounding box center [457, 288] width 23 height 12
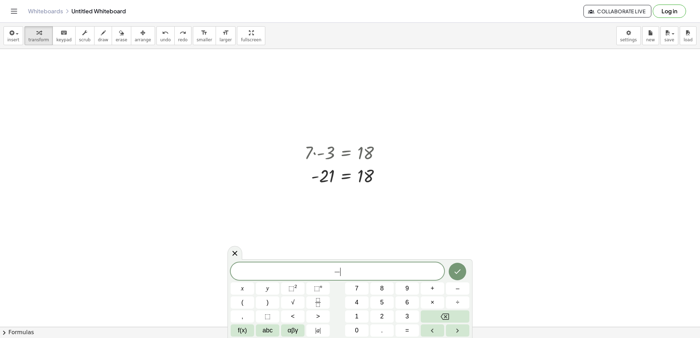
click at [358, 295] on div "− ​ x y ⬚ 2 ⬚ n 7 8 9 + – ( ) √ 4 5 6 × ÷ , ⬚ < > 1 2 3 f(x) abc αβγ | a | 0 . =" at bounding box center [350, 299] width 239 height 74
click at [355, 296] on div "− x y ⬚ 2 ⬚ n 7 8 9 + – ( ) √ 4 5 6 × ÷ , ⬚ < > 1 2 3 f(x) abc αβγ | a | 0 . =" at bounding box center [350, 299] width 239 height 74
click at [355, 298] on span "4" at bounding box center [356, 302] width 3 height 9
click at [430, 317] on button "Backspace" at bounding box center [445, 316] width 49 height 12
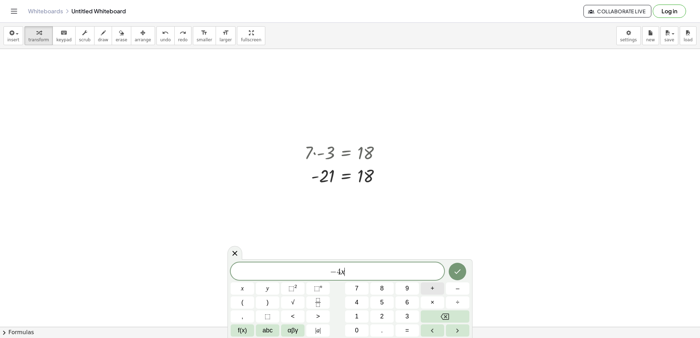
click at [432, 282] on button "+" at bounding box center [432, 288] width 23 height 12
click at [385, 301] on button "5" at bounding box center [381, 302] width 23 height 12
click at [404, 327] on button "=" at bounding box center [406, 330] width 23 height 12
click at [358, 311] on button "1" at bounding box center [356, 316] width 23 height 12
click at [452, 269] on button "Done" at bounding box center [457, 271] width 17 height 17
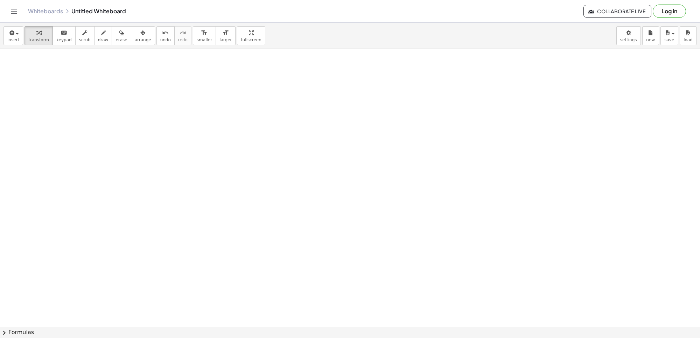
scroll to position [658, 0]
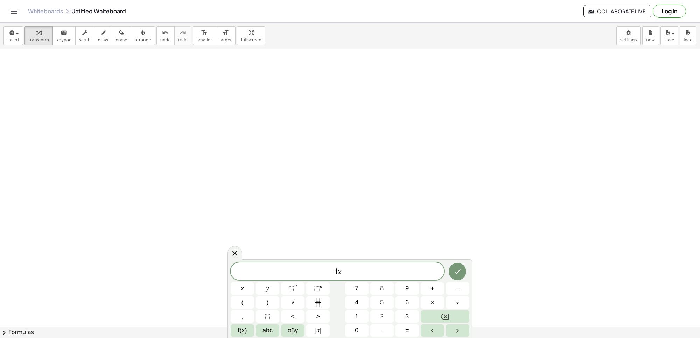
drag, startPoint x: 491, startPoint y: 271, endPoint x: 481, endPoint y: 290, distance: 21.4
click at [453, 314] on button "Backspace" at bounding box center [445, 316] width 49 height 12
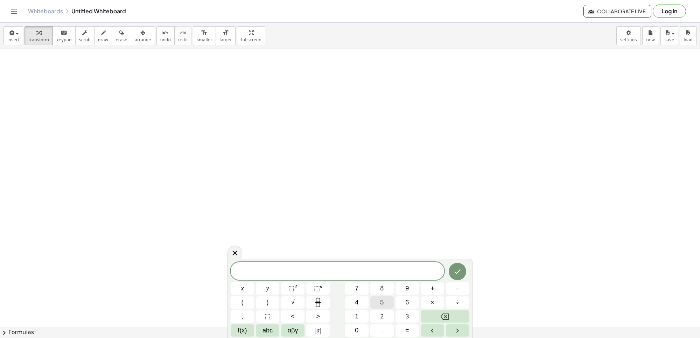
click at [380, 296] on div "x y ⬚ 2 ⬚ n 7 8 9 + – ( ) √ 4 5 6 × ÷ , ⬚ < > 1 2 3 f(x) abc αβγ | a | 0 . =" at bounding box center [350, 299] width 239 height 75
click at [380, 305] on span "5" at bounding box center [381, 302] width 3 height 9
click at [453, 291] on button "–" at bounding box center [457, 288] width 23 height 12
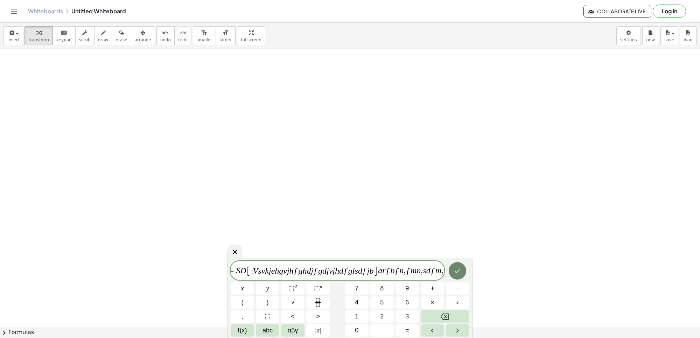
click at [466, 247] on body "Graspable Math Activities Get Started Activity Bank Assigned Work Classes White…" at bounding box center [350, 169] width 700 height 338
click at [459, 265] on button "Done" at bounding box center [457, 270] width 17 height 17
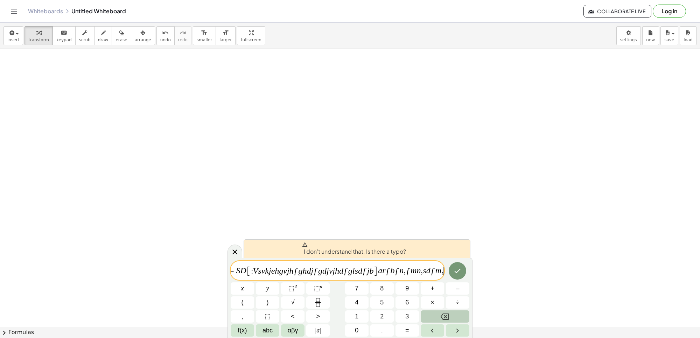
click at [441, 319] on icon "Backspace" at bounding box center [444, 316] width 8 height 8
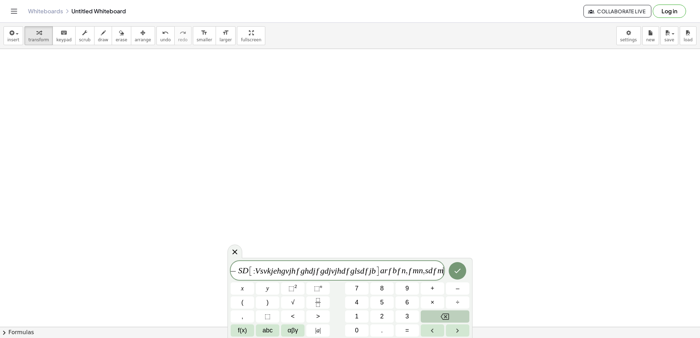
click at [440, 317] on icon "Backspace" at bounding box center [444, 316] width 8 height 8
click at [436, 310] on button "Backspace" at bounding box center [445, 316] width 49 height 12
drag, startPoint x: 436, startPoint y: 309, endPoint x: 433, endPoint y: 320, distance: 12.4
click at [433, 320] on div "5 x − 3 c − S D [ : V s v k j e h g v j h f g h d j f g d j v j h d f g l s d f…" at bounding box center [350, 299] width 239 height 76
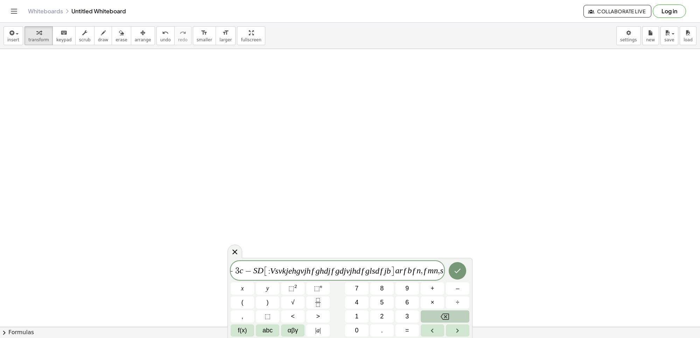
click at [433, 320] on button "Backspace" at bounding box center [445, 316] width 49 height 12
drag, startPoint x: 460, startPoint y: 268, endPoint x: 459, endPoint y: 273, distance: 5.5
click at [459, 273] on div "5 x − 3 c − S D [ : V s v k j e h g v j h f g h d j f g d j v j h d f g l s d f…" at bounding box center [349, 298] width 245 height 80
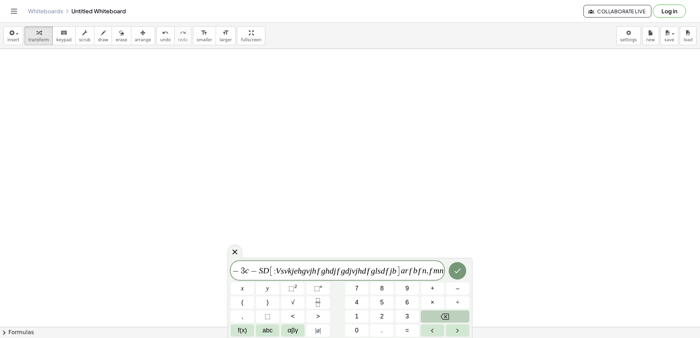
click at [458, 312] on button "Backspace" at bounding box center [445, 316] width 49 height 12
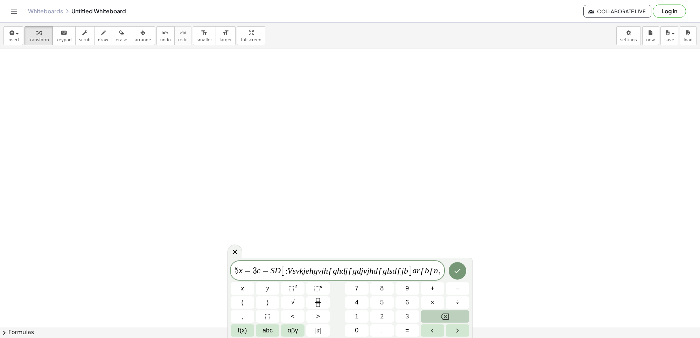
click at [460, 303] on div "5 x − 3 c − S D [ : V s v k j e h g v j h f g h d j f g d j v j h d f g l s d f…" at bounding box center [350, 299] width 239 height 76
click at [460, 299] on button "÷" at bounding box center [457, 302] width 23 height 12
drag, startPoint x: 454, startPoint y: 325, endPoint x: 453, endPoint y: 320, distance: 4.9
click at [454, 323] on div "5 x − 3 c − S D [ : V s v k j e h g v j h f g h d j f g d j v j h d f g l s d f…" at bounding box center [350, 299] width 239 height 76
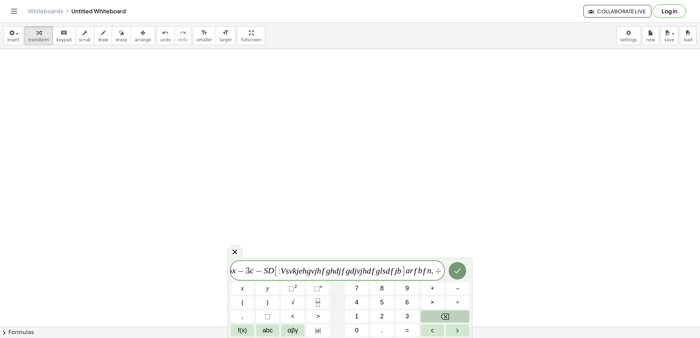
click at [453, 322] on button "Backspace" at bounding box center [445, 316] width 49 height 12
click at [452, 318] on button "Backspace" at bounding box center [445, 316] width 49 height 12
click at [452, 317] on button "Backspace" at bounding box center [445, 316] width 49 height 12
click at [456, 310] on button "Backspace" at bounding box center [445, 316] width 49 height 12
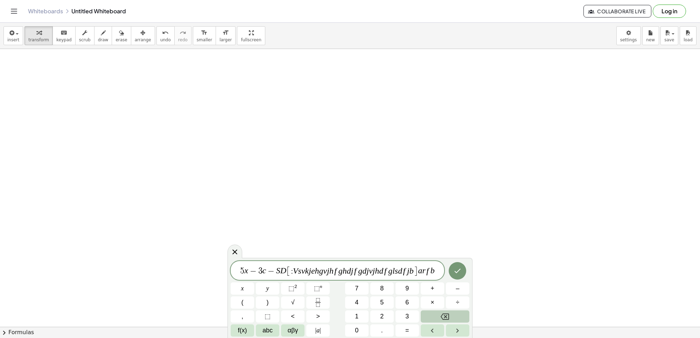
click at [443, 319] on icon "Backspace" at bounding box center [444, 316] width 8 height 6
click at [440, 323] on div "5 x − 3 c − S D [ : V s v k j e h g v j h f g h d j f g d j v j h d f g l s d f…" at bounding box center [350, 299] width 239 height 76
click at [438, 323] on div "5 x − 3 c − S D [ : V s v k j e h g v j h f g h d j f g d j v j h d f g l s d f…" at bounding box center [350, 299] width 239 height 76
click at [437, 333] on div "5 x − 3 c − S D [ : V s v k j e h g v j h f g h d j f g d j v j h d f g l s d f…" at bounding box center [350, 299] width 239 height 76
click at [437, 333] on button "Left arrow" at bounding box center [432, 330] width 23 height 12
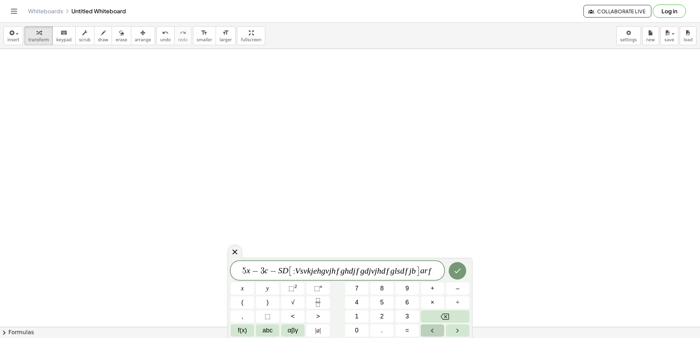
click at [437, 333] on button "Left arrow" at bounding box center [432, 330] width 23 height 12
click at [432, 329] on icon "Left arrow" at bounding box center [432, 330] width 8 height 8
click at [434, 306] on button "×" at bounding box center [432, 302] width 23 height 12
click at [426, 299] on button "×" at bounding box center [432, 302] width 23 height 12
click at [414, 307] on button "6" at bounding box center [406, 302] width 23 height 12
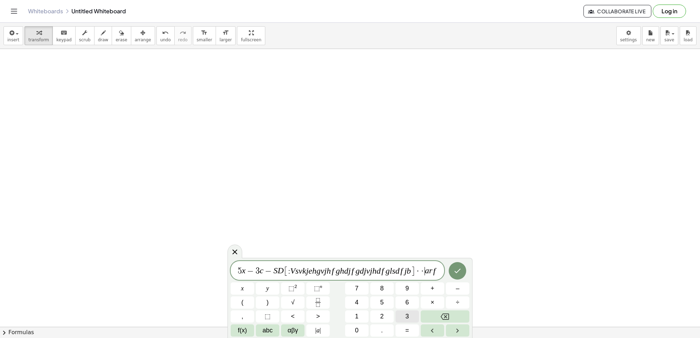
click at [415, 311] on div "5 x − 3 c − S D [ : V s v k j e h g v j h f g h d j f g d j v j h d f g l s d f…" at bounding box center [350, 299] width 239 height 76
click at [415, 317] on button "3" at bounding box center [406, 316] width 23 height 12
click at [417, 319] on button "3" at bounding box center [406, 316] width 23 height 12
click at [417, 318] on button "3" at bounding box center [406, 316] width 23 height 12
click at [422, 312] on button "Backspace" at bounding box center [445, 316] width 49 height 12
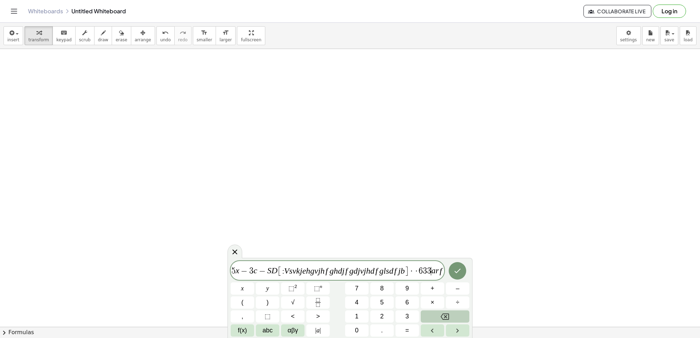
click at [422, 311] on button "Backspace" at bounding box center [445, 316] width 49 height 12
click at [428, 310] on div "5 x − 3 c − S D [ : V s v k j e h g v j h f g h d j f g d j v j h d f g l s d f…" at bounding box center [350, 299] width 239 height 76
click at [429, 310] on button "Backspace" at bounding box center [445, 316] width 49 height 12
click at [428, 310] on div "5 x − 3 c − S D [ : V s v k j e h g v j h f g h d j f g d j v j h d f g l s d f…" at bounding box center [350, 299] width 239 height 76
click at [432, 323] on div "5 x − 3 c − S D [ : V s v k j e h g v j h f g h d j f g d j v j h d f g l s d f…" at bounding box center [350, 299] width 239 height 76
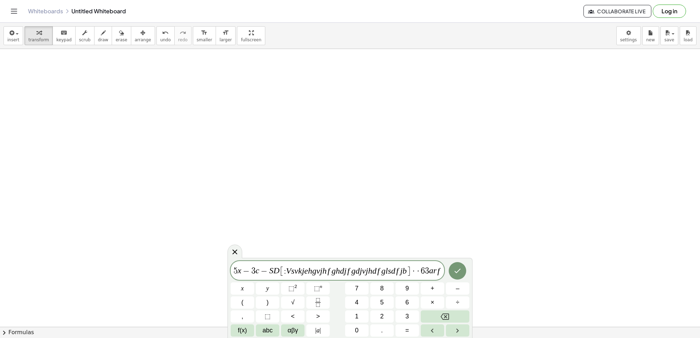
click at [469, 298] on button "÷" at bounding box center [457, 302] width 23 height 12
click at [470, 296] on div "5 x − 3 c − S D [ : V s v k j e h g v j h f g h d j f g d j v j h d f g l s d f…" at bounding box center [349, 298] width 245 height 80
click at [472, 293] on div "5 x − 3 c − S D [ : V s v k j e h g v j h f g h d j f g d j v j h d f g l s d f…" at bounding box center [349, 298] width 245 height 80
click at [462, 338] on html "Graspable Math Activities Get Started Activity Bank Assigned Work Classes White…" at bounding box center [350, 169] width 700 height 338
click at [422, 298] on div "5 x − 3 c − S D [ : V s v k j e h g v j h f g h d j f g d j v j h d f g l s d f…" at bounding box center [350, 299] width 239 height 76
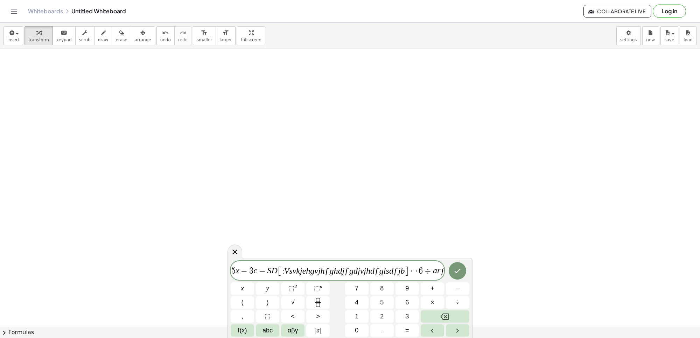
click at [428, 309] on div "5 x − 3 c − S D [ : V s v k j e h g v j h f g h d j f g d j v j h d f g l s d f…" at bounding box center [350, 299] width 239 height 76
click at [433, 320] on button "Backspace" at bounding box center [445, 316] width 49 height 12
click at [434, 320] on button "Backspace" at bounding box center [445, 316] width 49 height 12
click at [429, 317] on button "Backspace" at bounding box center [445, 316] width 49 height 12
click at [428, 316] on button "Backspace" at bounding box center [445, 316] width 49 height 12
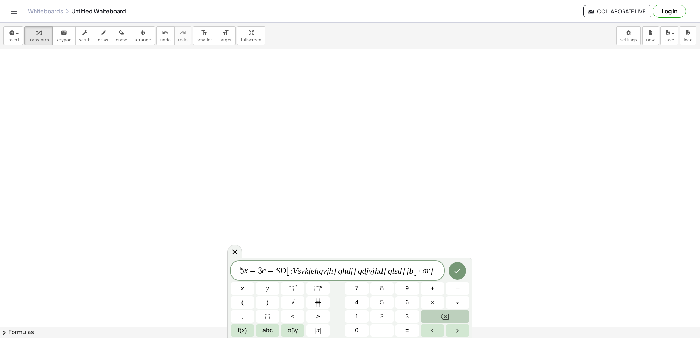
click at [423, 318] on button "Backspace" at bounding box center [445, 316] width 49 height 12
click at [430, 317] on button "Backspace" at bounding box center [445, 316] width 49 height 12
click at [434, 320] on button "Backspace" at bounding box center [445, 316] width 49 height 12
click at [435, 323] on div "5 x − 3 c − S D [ : V s v k j e h g v j h f g h d j f g d j v j h d f g l s d f…" at bounding box center [350, 299] width 239 height 76
click at [441, 320] on button "Backspace" at bounding box center [445, 316] width 49 height 12
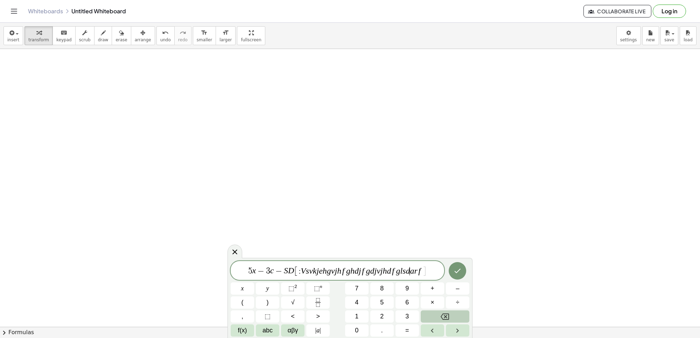
click at [438, 321] on button "Backspace" at bounding box center [445, 316] width 49 height 12
click at [443, 320] on icon "Backspace" at bounding box center [444, 316] width 8 height 8
click at [438, 322] on button "Backspace" at bounding box center [445, 316] width 49 height 12
click at [445, 305] on div "5 x − 3 c − S D [ : V s v k j e h g v j h f g h d j f g d j v j h d f ​ a r f ]…" at bounding box center [350, 299] width 239 height 76
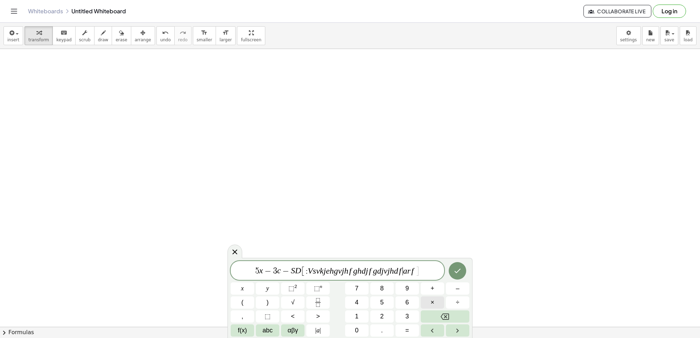
click at [442, 296] on button "×" at bounding box center [432, 302] width 23 height 12
click at [439, 308] on button "×" at bounding box center [432, 302] width 23 height 12
click at [442, 313] on button "Backspace" at bounding box center [445, 316] width 49 height 12
click at [436, 328] on div "5 x − 3 c − S D [ : V s v k j e h g v j h f g h d j f g d j v j h d f · ​ a r f…" at bounding box center [350, 299] width 239 height 76
click at [437, 329] on button "Left arrow" at bounding box center [432, 330] width 23 height 12
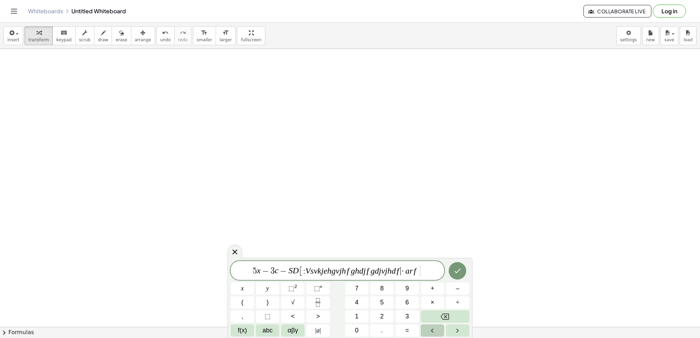
click at [431, 331] on icon "Left arrow" at bounding box center [432, 330] width 8 height 8
click at [430, 332] on icon "Left arrow" at bounding box center [432, 330] width 8 height 8
click at [433, 333] on icon "Left arrow" at bounding box center [432, 330] width 8 height 8
click at [432, 333] on icon "Left arrow" at bounding box center [432, 330] width 8 height 8
click at [436, 332] on button "Left arrow" at bounding box center [432, 330] width 23 height 12
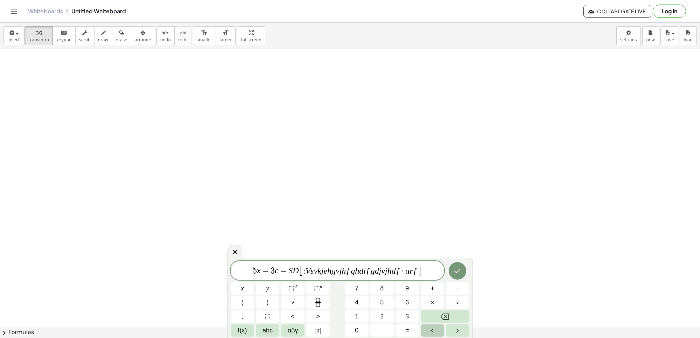
click at [436, 332] on button "Left arrow" at bounding box center [432, 330] width 23 height 12
click at [435, 332] on icon "Left arrow" at bounding box center [432, 330] width 8 height 8
click at [433, 331] on icon "Left arrow" at bounding box center [432, 330] width 8 height 8
click at [432, 328] on icon "Left arrow" at bounding box center [432, 330] width 8 height 8
click at [444, 313] on icon "Backspace" at bounding box center [444, 316] width 8 height 6
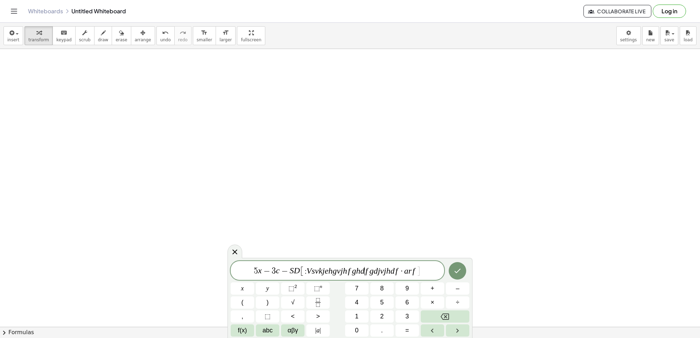
click at [439, 310] on button "Backspace" at bounding box center [445, 316] width 49 height 12
click at [440, 310] on div "5 x − 3 c − S D [ : V s v k j e h g v j h f g h d ​ f g d j v j h d f · a r f ]…" at bounding box center [350, 299] width 239 height 76
click at [440, 309] on div "5 x − 3 c − S D [ : V s v k j e h g v j h f g h f g d j v j h d f · a r f ] x y…" at bounding box center [350, 299] width 239 height 76
click at [443, 306] on button "×" at bounding box center [432, 302] width 23 height 12
drag, startPoint x: 444, startPoint y: 305, endPoint x: 449, endPoint y: 307, distance: 5.1
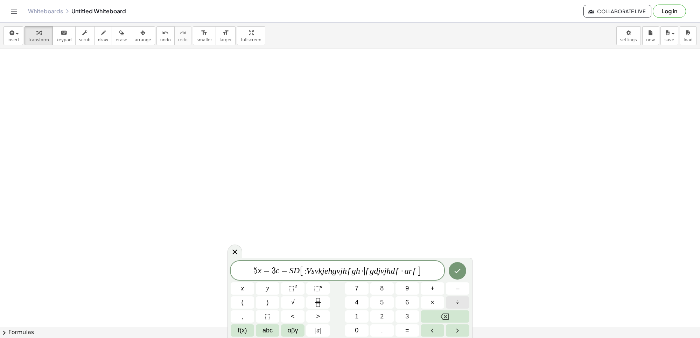
click at [444, 305] on div "5 x − 3 c − S D [ : V s v k j e h g v j h f g h · ​ f g d j v j h d f · a r f ]…" at bounding box center [350, 299] width 239 height 76
click at [442, 321] on button "Backspace" at bounding box center [445, 316] width 49 height 12
click at [431, 338] on html "Graspable Math Activities Get Started Activity Bank Assigned Work Classes White…" at bounding box center [350, 169] width 700 height 338
click at [446, 336] on div at bounding box center [457, 330] width 23 height 12
click at [448, 335] on button "Right arrow" at bounding box center [457, 330] width 23 height 12
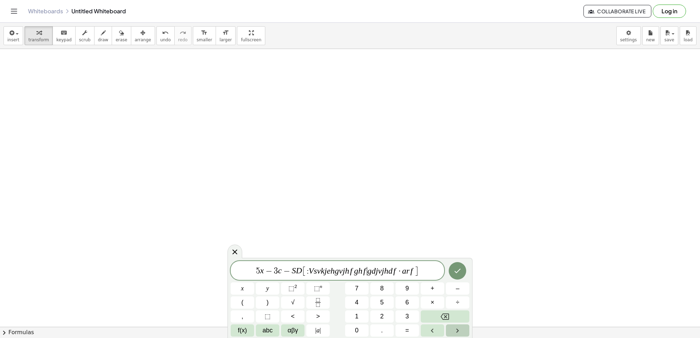
click at [450, 334] on button "Right arrow" at bounding box center [457, 330] width 23 height 12
click at [430, 314] on button "Backspace" at bounding box center [445, 316] width 49 height 12
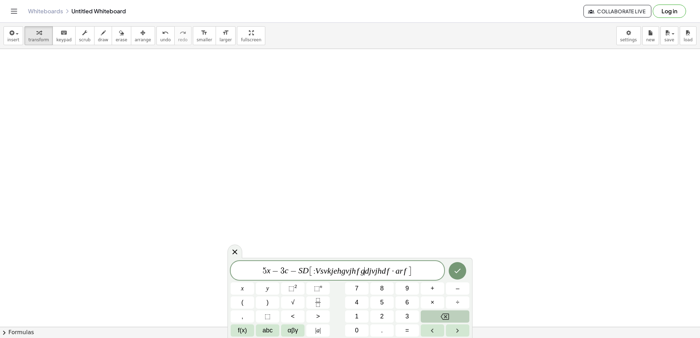
click at [430, 314] on button "Backspace" at bounding box center [445, 316] width 49 height 12
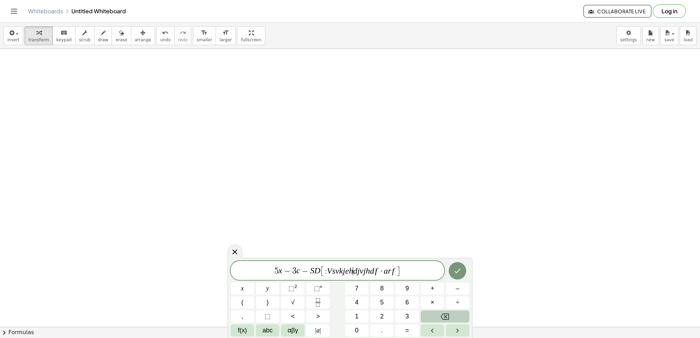
click at [430, 316] on button "Backspace" at bounding box center [445, 316] width 49 height 12
click at [428, 317] on button "Backspace" at bounding box center [445, 316] width 49 height 12
click at [427, 317] on button "Backspace" at bounding box center [445, 316] width 49 height 12
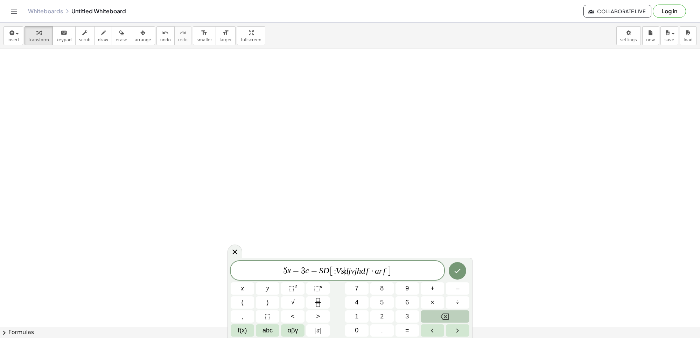
click at [427, 317] on button "Backspace" at bounding box center [445, 316] width 49 height 12
click at [437, 308] on div "5 x − 3 c − S D [ ​ d j v j h d f · a r f ] x y ⬚ 2 ⬚ n 7 8 9 + – ( ) √ 4 5 6 ×…" at bounding box center [350, 299] width 239 height 76
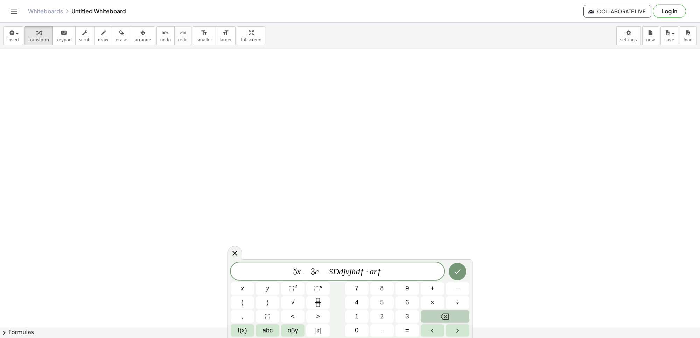
click at [440, 315] on icon "Backspace" at bounding box center [444, 316] width 8 height 8
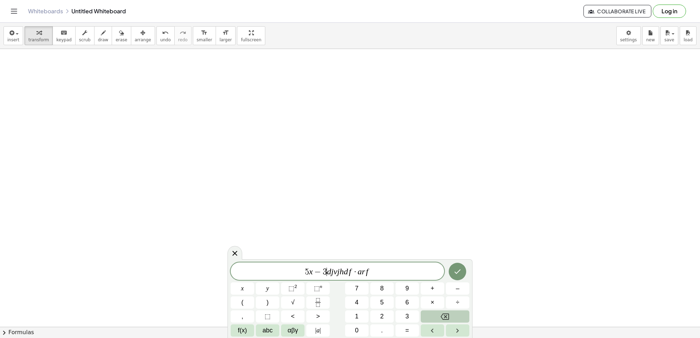
click at [436, 316] on button "Backspace" at bounding box center [445, 316] width 49 height 12
click at [432, 319] on button "Backspace" at bounding box center [445, 316] width 49 height 12
click at [431, 323] on div "5 ​ d j v j h d f · a r f x y ⬚ 2 ⬚ n 7 8 9 + – ( ) √ 4 5 6 × ÷ , ⬚ < > 1 2 3 f…" at bounding box center [350, 299] width 239 height 74
click at [431, 323] on div "5 d j v j h d f · a r f x y ⬚ 2 ⬚ n 7 8 9 + – ( ) √ 4 5 6 × ÷ , ⬚ < > 1 2 3 f(x…" at bounding box center [350, 299] width 239 height 74
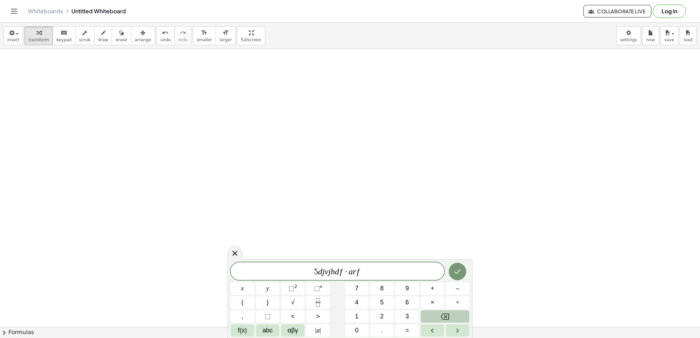
click at [435, 318] on button "Backspace" at bounding box center [445, 316] width 49 height 12
click at [409, 268] on span "d j v j h d f · a r f ​" at bounding box center [337, 272] width 213 height 10
click at [445, 314] on icon "Backspace" at bounding box center [444, 316] width 8 height 8
click at [445, 317] on icon "Backspace" at bounding box center [444, 316] width 8 height 8
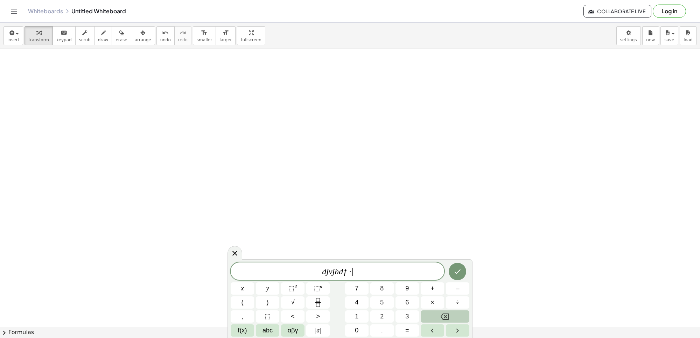
click at [445, 317] on icon "Backspace" at bounding box center [444, 316] width 8 height 6
click at [444, 317] on icon "Backspace" at bounding box center [444, 316] width 8 height 8
click at [441, 316] on icon "Backspace" at bounding box center [444, 316] width 8 height 6
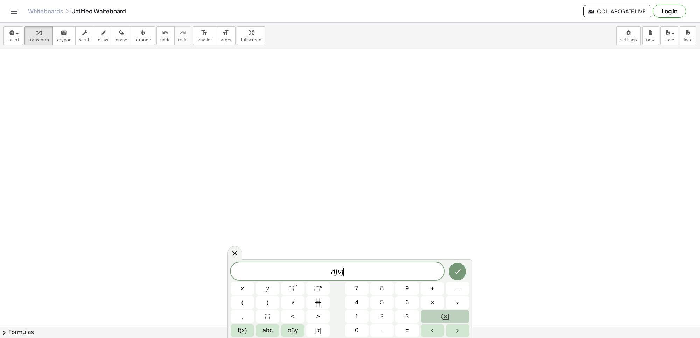
click at [440, 316] on icon "Backspace" at bounding box center [444, 316] width 8 height 8
click at [439, 317] on button "Backspace" at bounding box center [445, 316] width 49 height 12
click at [437, 320] on button "Backspace" at bounding box center [445, 316] width 49 height 12
click at [436, 321] on button "Backspace" at bounding box center [445, 316] width 49 height 12
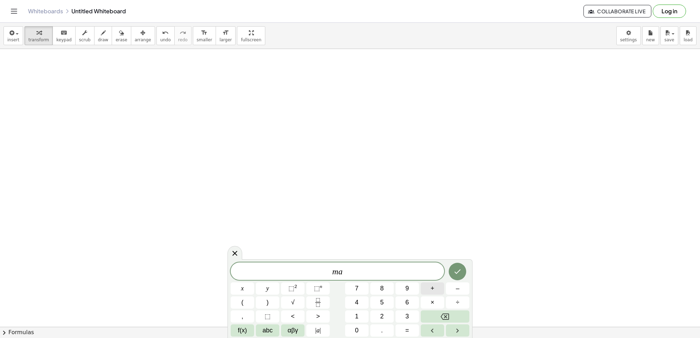
click at [434, 286] on button "+" at bounding box center [432, 288] width 23 height 12
drag, startPoint x: 237, startPoint y: 249, endPoint x: 243, endPoint y: 291, distance: 42.4
click at [237, 242] on body "Graspable Math Activities Get Started Activity Bank Assigned Work Classes White…" at bounding box center [350, 169] width 700 height 338
click at [445, 315] on icon "Backspace" at bounding box center [444, 316] width 8 height 8
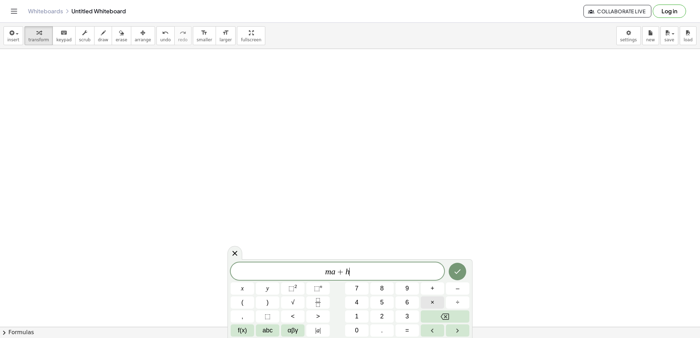
click at [442, 309] on div "m a + h ​ x y ⬚ 2 ⬚ n 7 8 9 + – ( ) √ 4 5 6 × ÷ , ⬚ < > 1 2 3 f(x) abc αβγ | a …" at bounding box center [350, 299] width 239 height 74
click at [442, 309] on div "m a + h x y ⬚ 2 ⬚ n 7 8 9 + – ( ) √ 4 5 6 × ÷ , ⬚ < > 1 2 3 f(x) abc αβγ | a | …" at bounding box center [350, 299] width 239 height 74
click at [439, 319] on button "Backspace" at bounding box center [445, 316] width 49 height 12
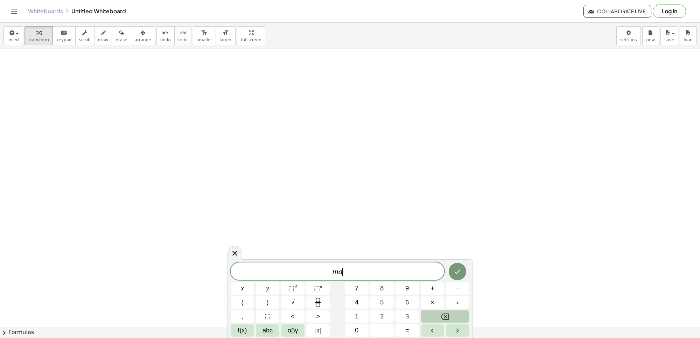
click at [439, 322] on button "Backspace" at bounding box center [445, 316] width 49 height 12
click at [471, 319] on div "[PERSON_NAME] , , , , , , , , , , , , , , , , , , , , t g , , , , , , , , , , ,…" at bounding box center [349, 298] width 245 height 79
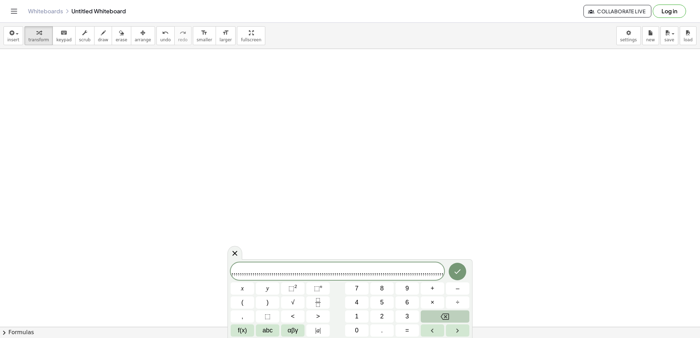
click at [447, 314] on button "Backspace" at bounding box center [445, 316] width 49 height 12
click at [447, 314] on icon "Backspace" at bounding box center [444, 316] width 8 height 8
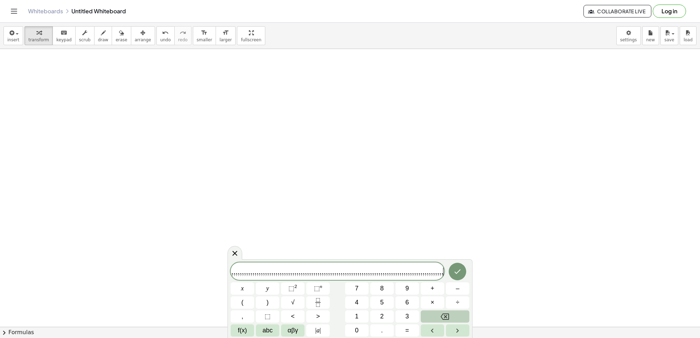
click at [446, 314] on icon "Backspace" at bounding box center [444, 316] width 8 height 8
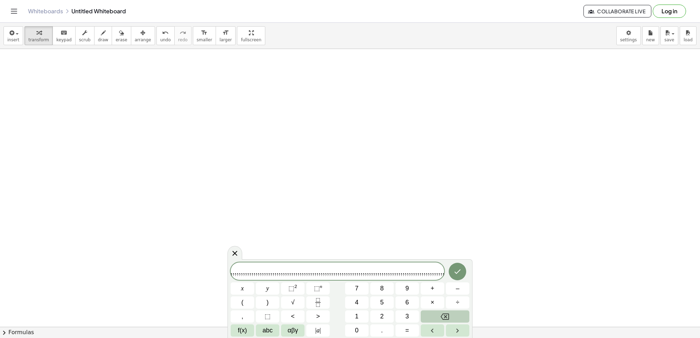
click at [446, 314] on icon "Backspace" at bounding box center [444, 316] width 8 height 8
click at [445, 315] on icon "Backspace" at bounding box center [444, 316] width 8 height 8
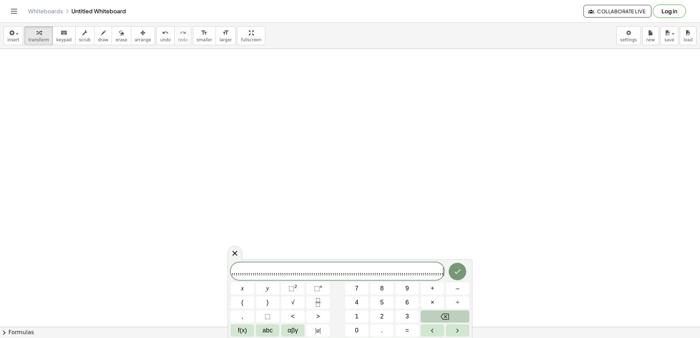
click at [445, 315] on icon "Backspace" at bounding box center [444, 316] width 8 height 8
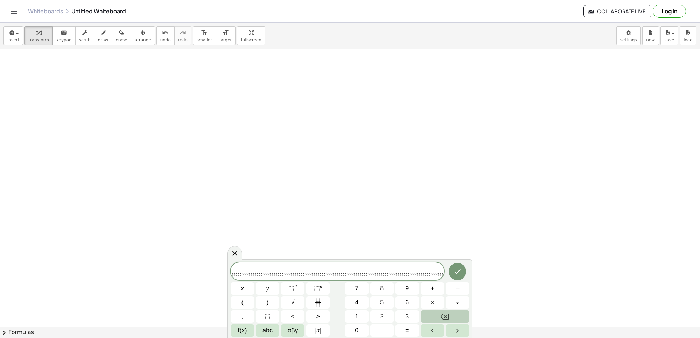
click at [445, 315] on icon "Backspace" at bounding box center [444, 316] width 8 height 8
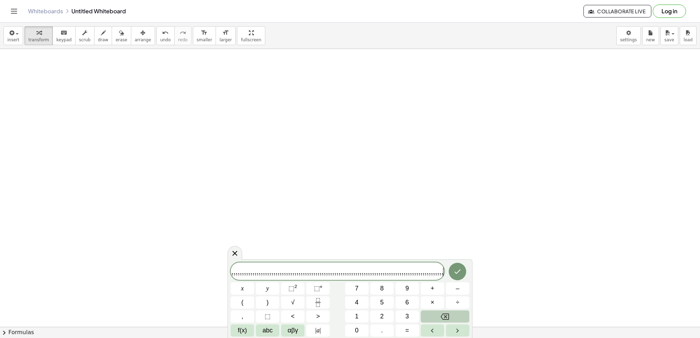
click at [445, 315] on icon "Backspace" at bounding box center [444, 316] width 8 height 8
click at [443, 315] on icon "Backspace" at bounding box center [444, 316] width 8 height 8
click at [442, 316] on icon "Backspace" at bounding box center [444, 316] width 8 height 6
click at [442, 313] on icon "Backspace" at bounding box center [444, 316] width 8 height 8
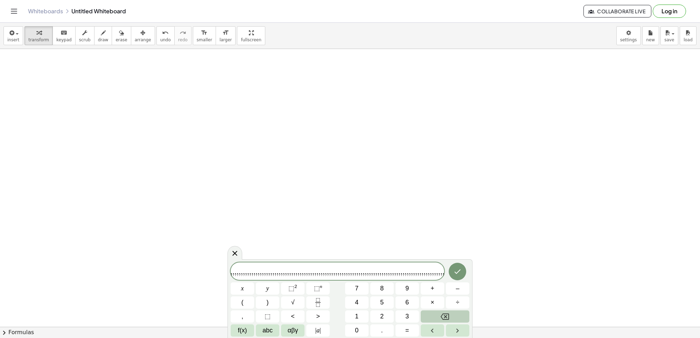
click at [442, 313] on icon "Backspace" at bounding box center [444, 316] width 8 height 8
click at [445, 299] on div "[PERSON_NAME] , , , , , , , , , , , , , , , , , , , , t g , , , , , , , , , , ,…" at bounding box center [350, 299] width 239 height 74
click at [453, 240] on body "Graspable Math Activities Get Started Activity Bank Assigned Work Classes White…" at bounding box center [350, 169] width 700 height 338
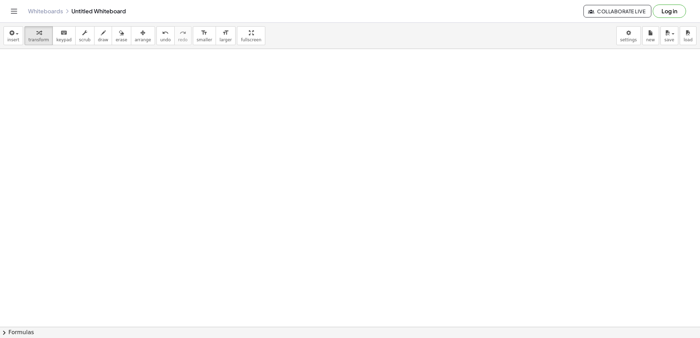
drag, startPoint x: 433, startPoint y: 298, endPoint x: 426, endPoint y: 304, distance: 9.7
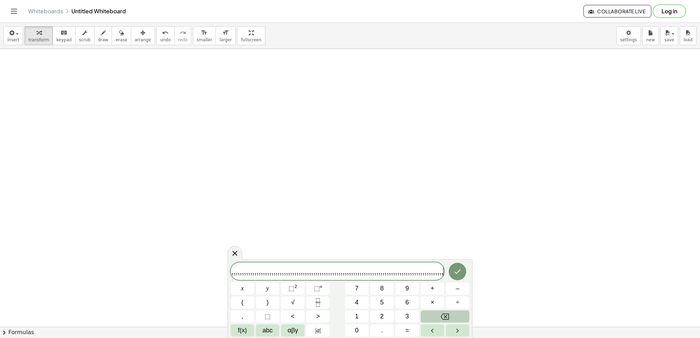
click at [430, 313] on button "Backspace" at bounding box center [445, 316] width 49 height 12
click at [430, 316] on button "Backspace" at bounding box center [445, 316] width 49 height 12
click at [431, 317] on button "Backspace" at bounding box center [445, 316] width 49 height 12
click at [438, 320] on button "Backspace" at bounding box center [445, 316] width 49 height 12
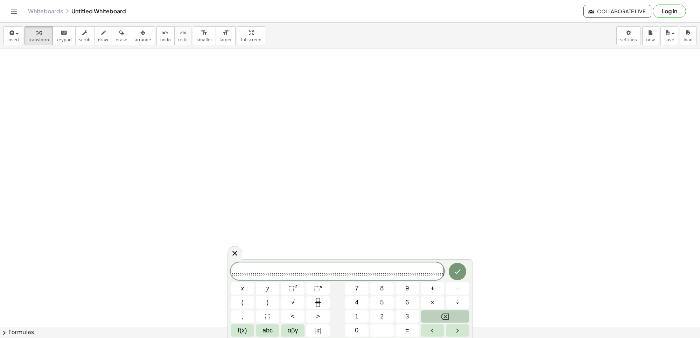
click at [438, 320] on button "Backspace" at bounding box center [445, 316] width 49 height 12
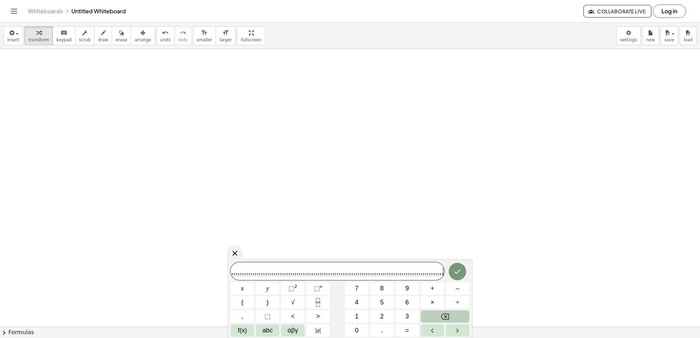
click at [438, 320] on button "Backspace" at bounding box center [445, 316] width 49 height 12
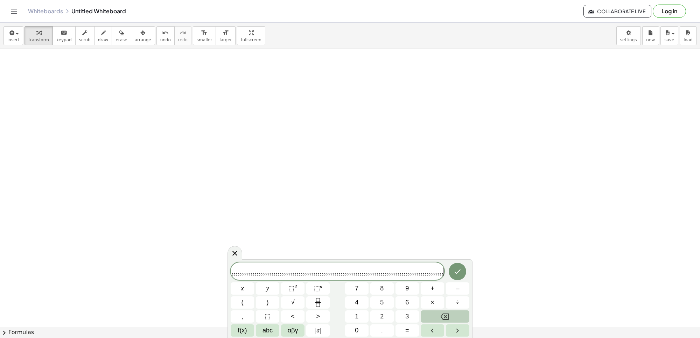
click at [438, 320] on button "Backspace" at bounding box center [445, 316] width 49 height 12
click at [439, 320] on button "Backspace" at bounding box center [445, 316] width 49 height 12
click at [441, 320] on icon "Backspace" at bounding box center [444, 316] width 8 height 8
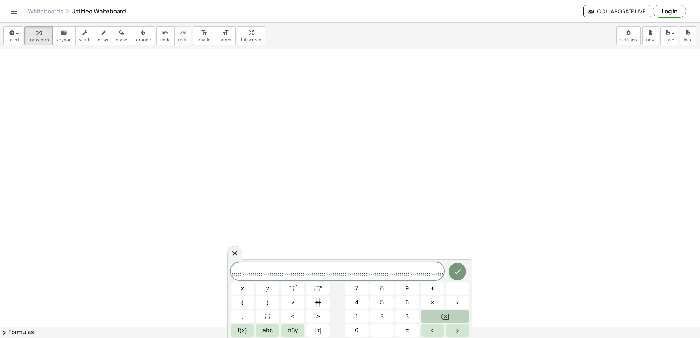
click at [441, 320] on icon "Backspace" at bounding box center [444, 316] width 8 height 8
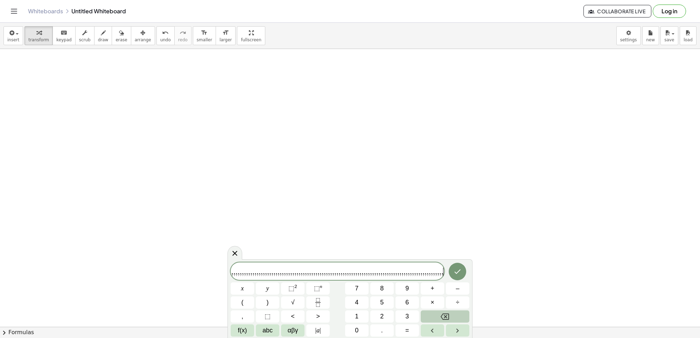
click at [441, 320] on icon "Backspace" at bounding box center [444, 316] width 8 height 8
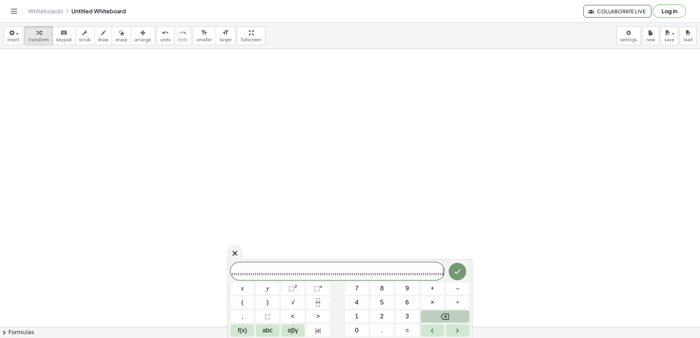
click at [441, 320] on icon "Backspace" at bounding box center [444, 316] width 8 height 8
click at [441, 319] on icon "Backspace" at bounding box center [444, 316] width 8 height 8
click at [440, 318] on icon "Backspace" at bounding box center [444, 316] width 8 height 8
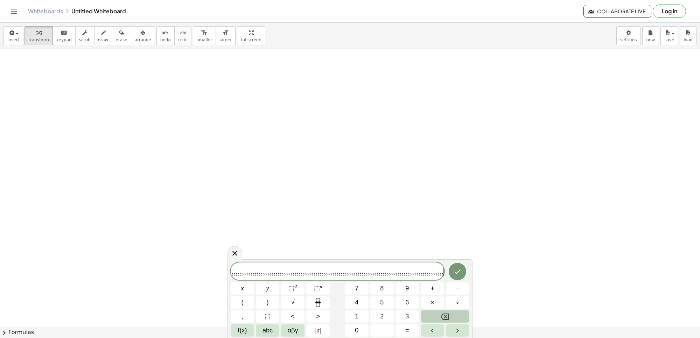
click at [440, 317] on icon "Backspace" at bounding box center [444, 316] width 8 height 8
click at [441, 314] on icon "Backspace" at bounding box center [444, 316] width 8 height 8
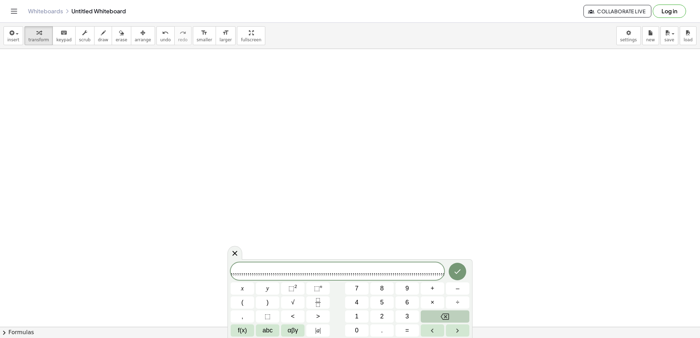
click at [441, 314] on icon "Backspace" at bounding box center [444, 316] width 8 height 8
click at [439, 312] on button "Backspace" at bounding box center [445, 316] width 49 height 12
drag, startPoint x: 440, startPoint y: 310, endPoint x: 443, endPoint y: 305, distance: 5.3
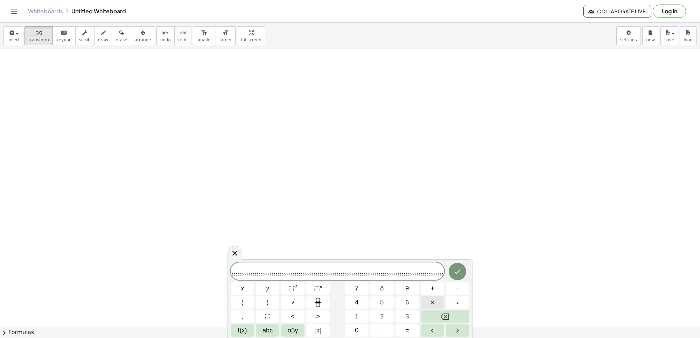
click at [441, 309] on div "[PERSON_NAME] , , , , , , , , , , , , , , , , , , , , t g , , , , , , , , , , ,…" at bounding box center [350, 299] width 239 height 74
click at [443, 305] on button "×" at bounding box center [432, 302] width 23 height 12
click at [444, 305] on div "[PERSON_NAME] , , , , , , , , , , , , , , , , , , , , t g , , , , , , , , , , ,…" at bounding box center [350, 299] width 239 height 74
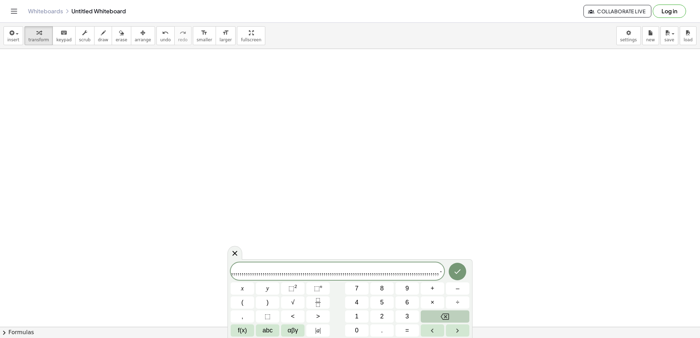
click at [446, 314] on icon "Backspace" at bounding box center [444, 316] width 8 height 8
click at [446, 315] on icon "Backspace" at bounding box center [444, 316] width 8 height 6
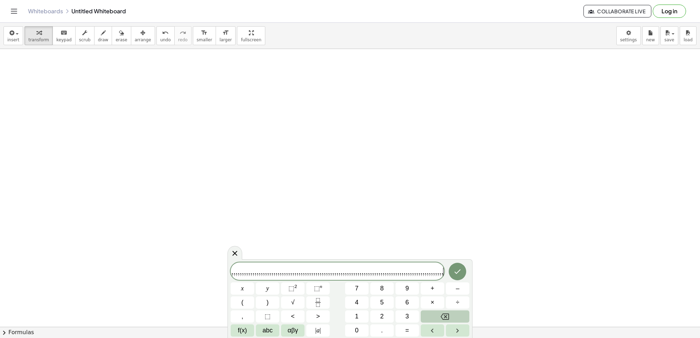
click at [446, 315] on icon "Backspace" at bounding box center [444, 316] width 8 height 6
click at [452, 313] on button "Backspace" at bounding box center [445, 316] width 49 height 12
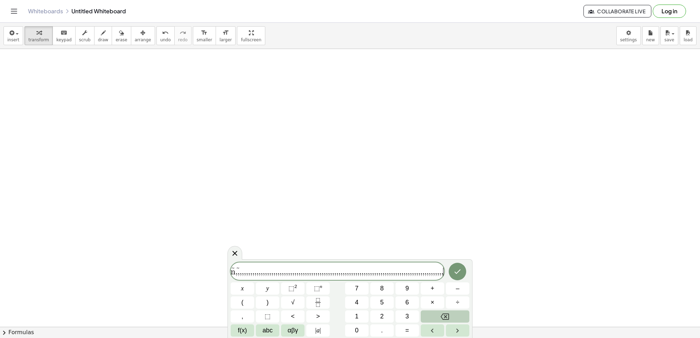
click at [454, 310] on button "Backspace" at bounding box center [445, 316] width 49 height 12
click at [457, 306] on span "÷" at bounding box center [457, 302] width 3 height 9
click at [463, 302] on button "÷" at bounding box center [457, 302] width 23 height 12
click at [456, 289] on span "–" at bounding box center [457, 288] width 3 height 9
click at [460, 288] on button "–" at bounding box center [457, 288] width 23 height 12
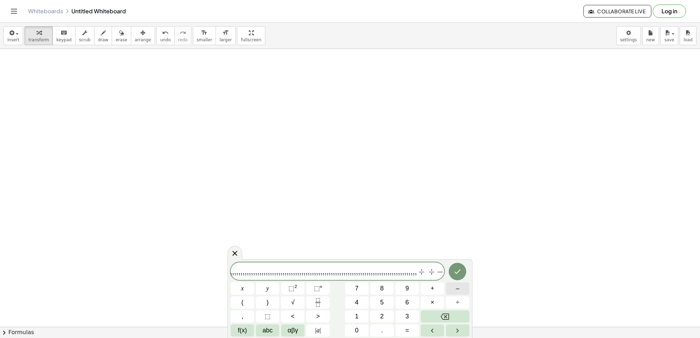
scroll to position [0, 207]
click at [449, 312] on button "Backspace" at bounding box center [445, 316] width 49 height 12
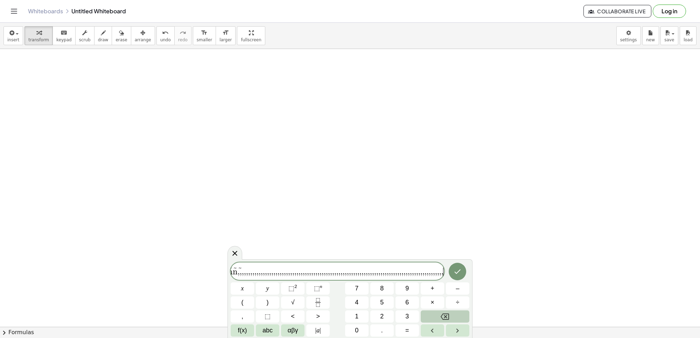
click at [451, 311] on button "Backspace" at bounding box center [445, 316] width 49 height 12
click at [451, 310] on button "Backspace" at bounding box center [445, 316] width 49 height 12
click at [451, 310] on div "[PERSON_NAME] , , , , , , , , , , , , , , , , , , , , t g , , , , , , , , , , ,…" at bounding box center [350, 299] width 239 height 74
click at [450, 309] on div "[PERSON_NAME] , , , , , , , , , , , , , , , , , , , , t g , , , , , , , , , , ,…" at bounding box center [350, 299] width 239 height 74
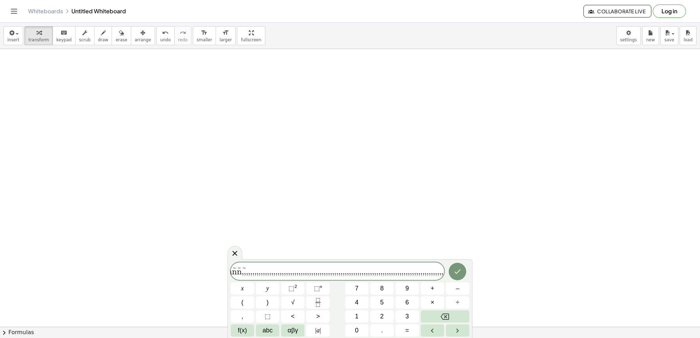
click at [450, 309] on div "[PERSON_NAME] , , , , , , , , , , , , , , , , , , , , t g , , , , , , , , , , ,…" at bounding box center [350, 299] width 239 height 74
click at [441, 317] on icon "Backspace" at bounding box center [444, 316] width 8 height 8
click at [436, 319] on button "Backspace" at bounding box center [445, 316] width 49 height 12
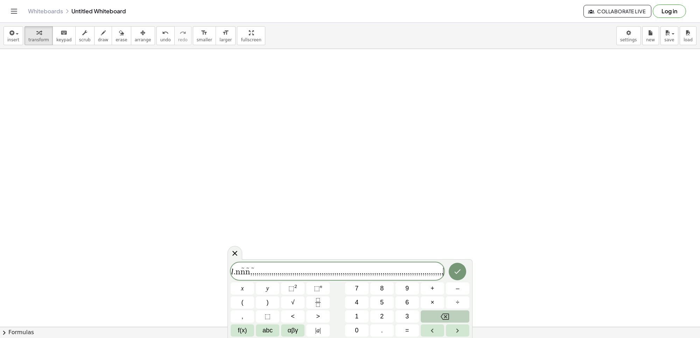
click at [436, 320] on button "Backspace" at bounding box center [445, 316] width 49 height 12
click at [436, 319] on button "Backspace" at bounding box center [445, 316] width 49 height 12
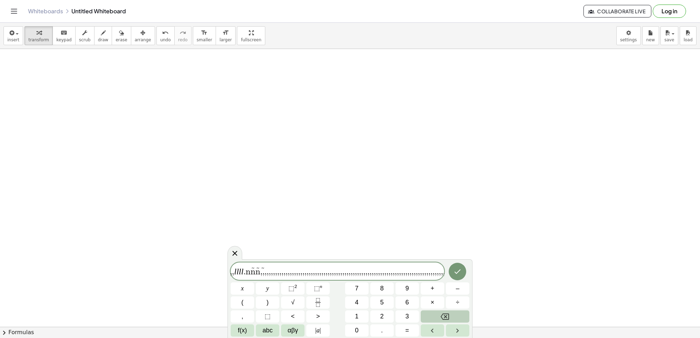
click at [436, 319] on button "Backspace" at bounding box center [445, 316] width 49 height 12
click at [437, 317] on button "Backspace" at bounding box center [445, 316] width 49 height 12
click at [445, 315] on icon "Backspace" at bounding box center [444, 316] width 8 height 8
click at [446, 312] on icon "Backspace" at bounding box center [444, 316] width 8 height 8
click at [445, 312] on button "Backspace" at bounding box center [445, 316] width 49 height 12
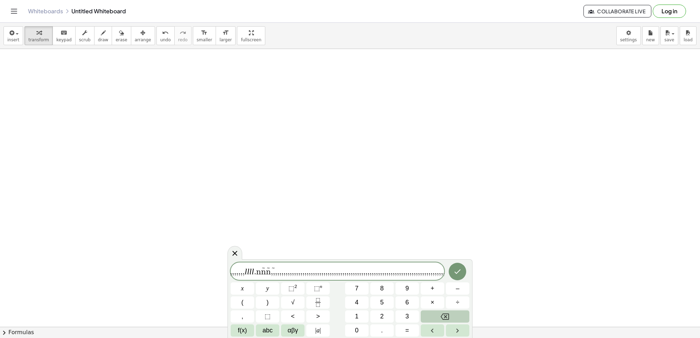
click at [446, 319] on icon "Backspace" at bounding box center [444, 316] width 8 height 8
click at [444, 322] on button "Backspace" at bounding box center [445, 316] width 49 height 12
click at [446, 323] on div "[PERSON_NAME] , , , , , , , , , , , , , , , , , , , , t g , , , , , , , , , , ,…" at bounding box center [350, 299] width 239 height 74
click at [450, 319] on button "Backspace" at bounding box center [445, 316] width 49 height 12
click at [449, 317] on button "Backspace" at bounding box center [445, 316] width 49 height 12
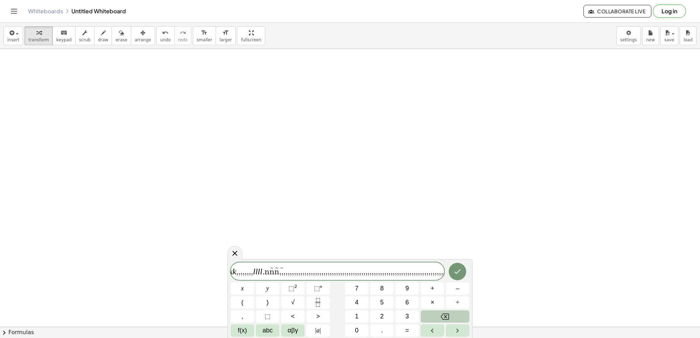
click at [449, 317] on button "Backspace" at bounding box center [445, 316] width 49 height 12
click at [452, 316] on button "Backspace" at bounding box center [445, 316] width 49 height 12
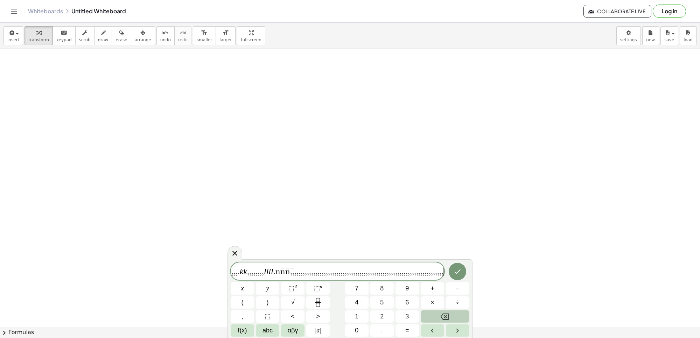
click at [452, 316] on button "Backspace" at bounding box center [445, 316] width 49 height 12
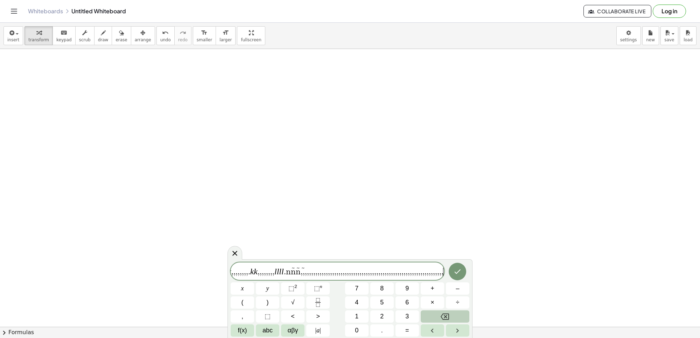
click at [452, 316] on button "Backspace" at bounding box center [445, 316] width 49 height 12
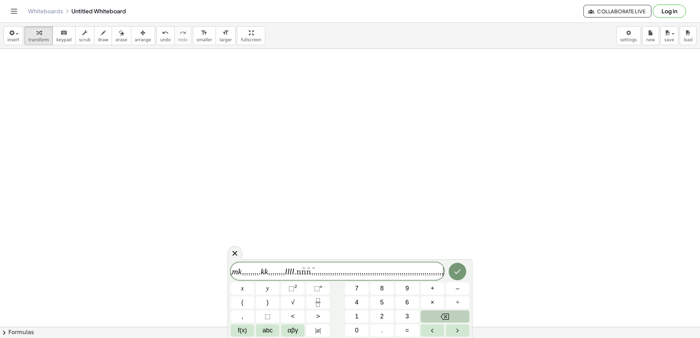
click at [452, 316] on button "Backspace" at bounding box center [445, 316] width 49 height 12
click at [453, 316] on button "Backspace" at bounding box center [445, 316] width 49 height 12
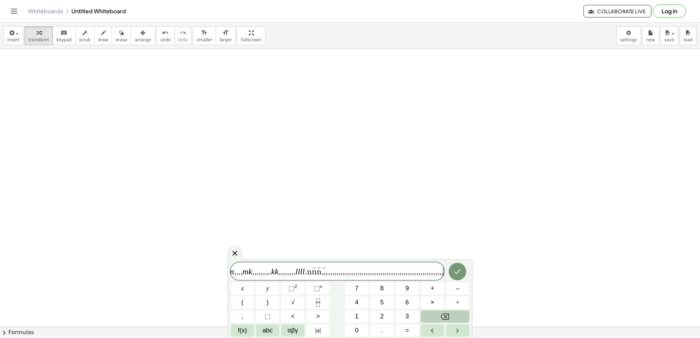
click at [457, 314] on button "Backspace" at bounding box center [445, 316] width 49 height 12
click at [458, 313] on button "Backspace" at bounding box center [445, 316] width 49 height 12
click at [461, 312] on button "Backspace" at bounding box center [445, 316] width 49 height 12
click at [467, 310] on button "Backspace" at bounding box center [445, 316] width 49 height 12
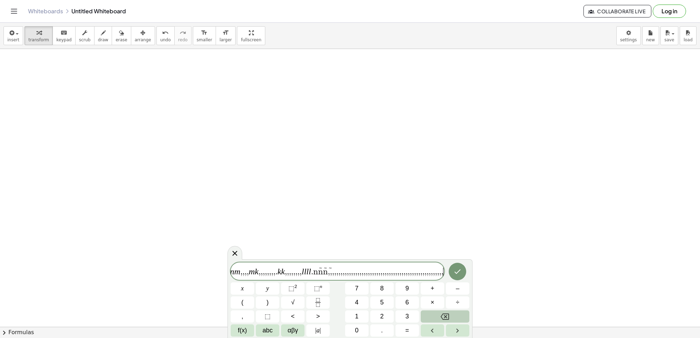
click at [471, 309] on div "[PERSON_NAME] , , , , , , , , , , , , , , , , , , , , t g , , , , , , , , , , ,…" at bounding box center [349, 298] width 245 height 79
click at [460, 312] on button "Backspace" at bounding box center [445, 316] width 49 height 12
click at [459, 313] on button "Backspace" at bounding box center [445, 316] width 49 height 12
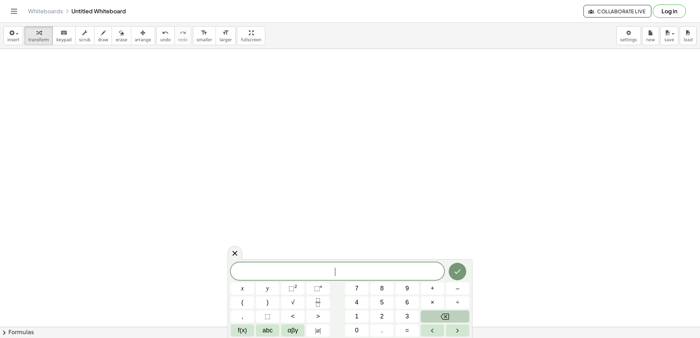
click at [459, 313] on button "Backspace" at bounding box center [445, 316] width 49 height 12
click at [454, 315] on button "Backspace" at bounding box center [445, 316] width 49 height 12
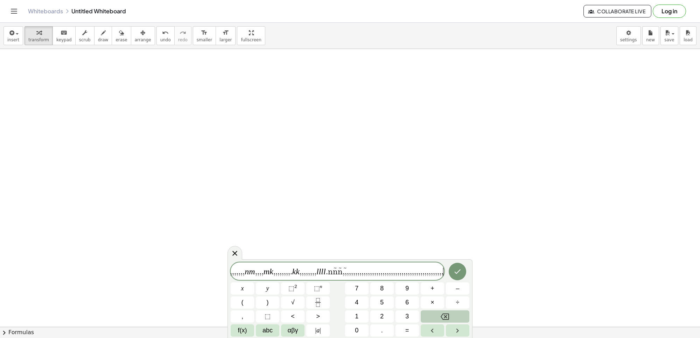
click at [454, 315] on button "Backspace" at bounding box center [445, 316] width 49 height 12
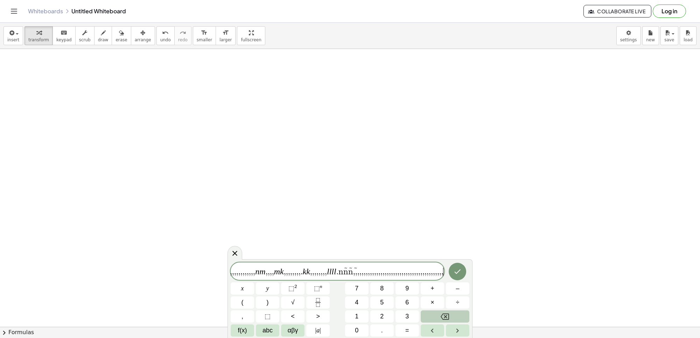
click at [450, 318] on button "Backspace" at bounding box center [445, 316] width 49 height 12
click at [448, 320] on button "Backspace" at bounding box center [445, 316] width 49 height 12
click at [450, 324] on div "[PERSON_NAME] , , , , , , , , , , , , , , , , , , , , t g , , , , , , , , , , ,…" at bounding box center [350, 299] width 239 height 74
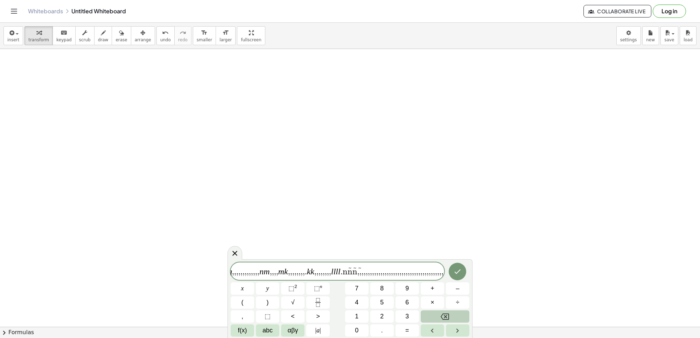
drag, startPoint x: 450, startPoint y: 324, endPoint x: 454, endPoint y: 315, distance: 9.4
click at [454, 315] on div "[PERSON_NAME] , , , , , , , , , , , , , , , , , , , , t g , , , , , , , , , , ,…" at bounding box center [350, 299] width 239 height 74
click at [454, 315] on button "Backspace" at bounding box center [445, 316] width 49 height 12
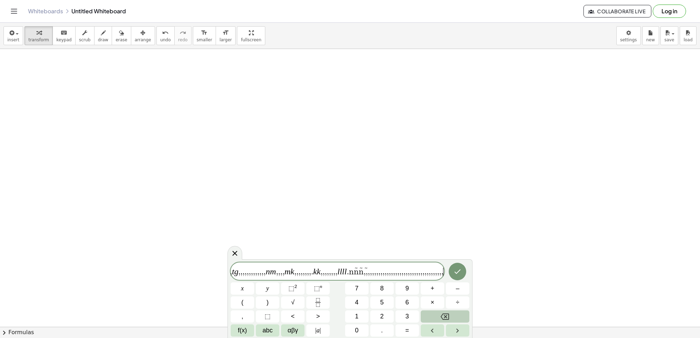
click at [454, 315] on button "Backspace" at bounding box center [445, 316] width 49 height 12
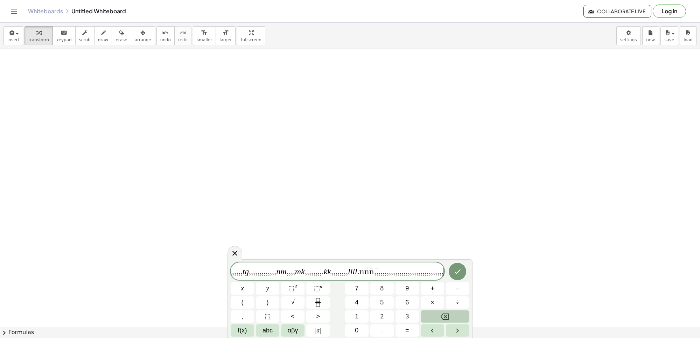
click at [454, 315] on button "Backspace" at bounding box center [445, 316] width 49 height 12
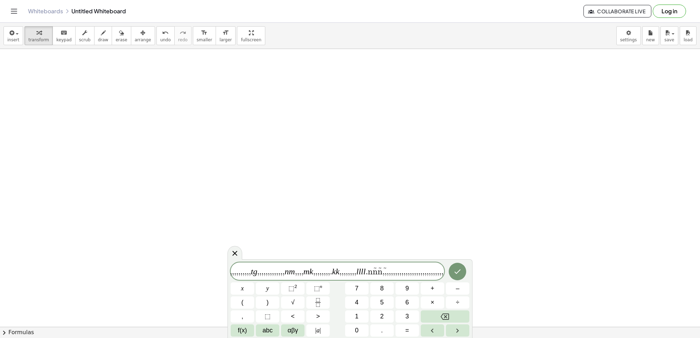
click at [461, 310] on div "[PERSON_NAME] , , , , , , , , , , , , , , , , , , , , t g , , , , , , , , , , ,…" at bounding box center [350, 299] width 239 height 74
click at [454, 318] on button "Backspace" at bounding box center [445, 316] width 49 height 12
click at [453, 318] on button "Backspace" at bounding box center [445, 316] width 49 height 12
click at [452, 318] on button "Backspace" at bounding box center [445, 316] width 49 height 12
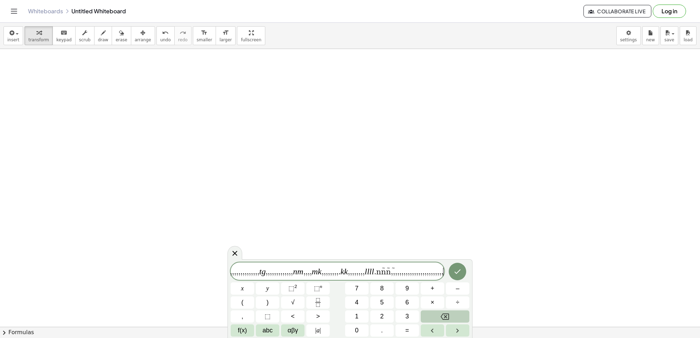
click at [452, 318] on button "Backspace" at bounding box center [445, 316] width 49 height 12
click at [455, 312] on button "Backspace" at bounding box center [445, 316] width 49 height 12
click at [459, 311] on button "Backspace" at bounding box center [445, 316] width 49 height 12
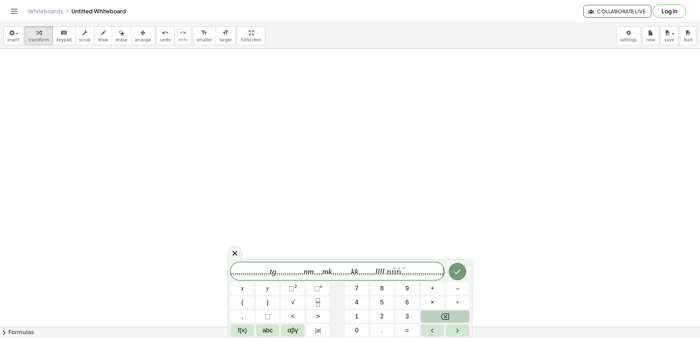
click at [456, 312] on button "Backspace" at bounding box center [445, 316] width 49 height 12
click at [459, 312] on button "Backspace" at bounding box center [445, 316] width 49 height 12
click at [461, 312] on button "Backspace" at bounding box center [445, 316] width 49 height 12
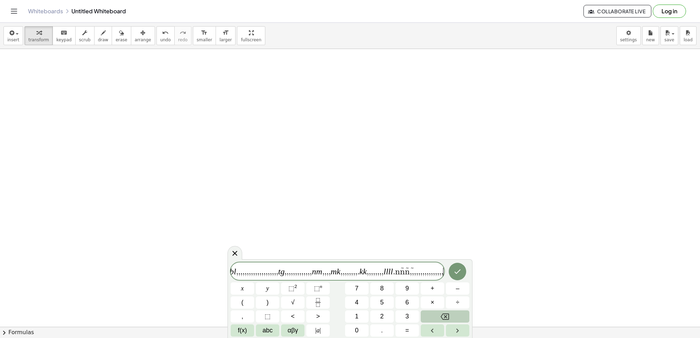
click at [467, 310] on button "Backspace" at bounding box center [445, 316] width 49 height 12
click at [465, 310] on button "Backspace" at bounding box center [445, 316] width 49 height 12
click at [461, 312] on button "Backspace" at bounding box center [445, 316] width 49 height 12
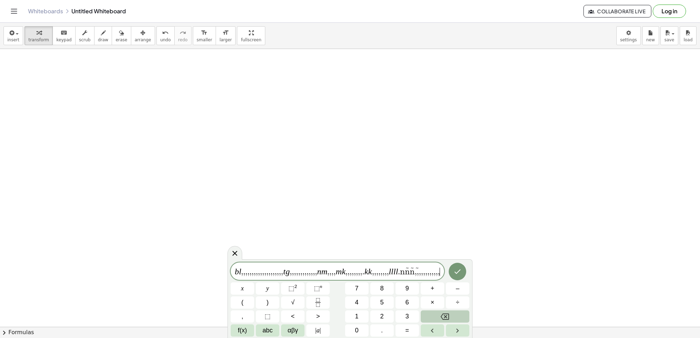
click at [458, 319] on button "Backspace" at bounding box center [445, 316] width 49 height 12
click at [450, 315] on button "Backspace" at bounding box center [445, 316] width 49 height 12
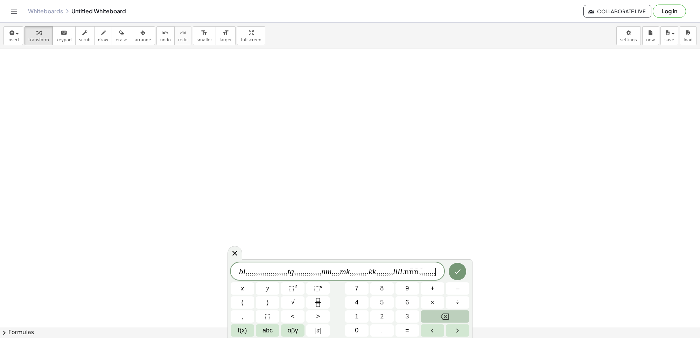
click at [450, 315] on button "Backspace" at bounding box center [445, 316] width 49 height 12
click at [448, 305] on button "÷" at bounding box center [457, 302] width 23 height 12
click at [437, 308] on div "[PERSON_NAME] , , , , , , , , , , , , , , , , , , , , t g , , , , , , , , , , ,…" at bounding box center [350, 299] width 239 height 74
drag, startPoint x: 445, startPoint y: 306, endPoint x: 438, endPoint y: 321, distance: 16.3
click at [438, 320] on div "[PERSON_NAME] , , , , , , , , , , , , , , , , , , , , t g , , , , , , , , , , ,…" at bounding box center [350, 299] width 239 height 74
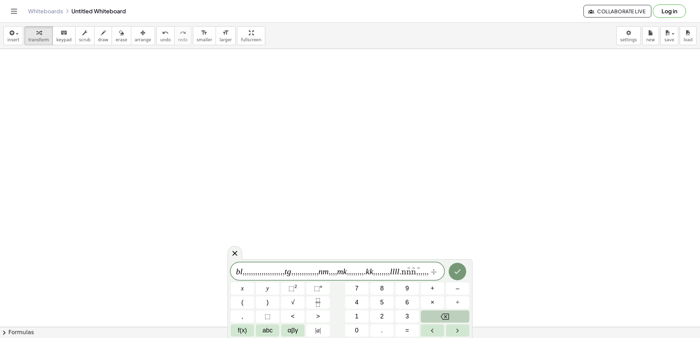
click at [438, 321] on button "Backspace" at bounding box center [445, 316] width 49 height 12
click at [440, 321] on button "Backspace" at bounding box center [445, 316] width 49 height 12
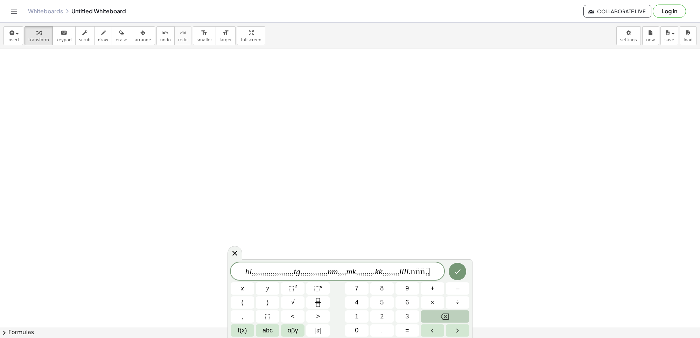
click at [440, 321] on button "Backspace" at bounding box center [445, 316] width 49 height 12
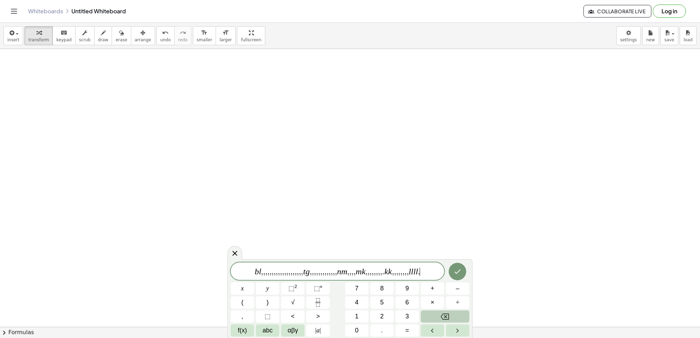
click at [440, 321] on button "Backspace" at bounding box center [445, 316] width 49 height 12
click at [441, 321] on button "Backspace" at bounding box center [445, 316] width 49 height 12
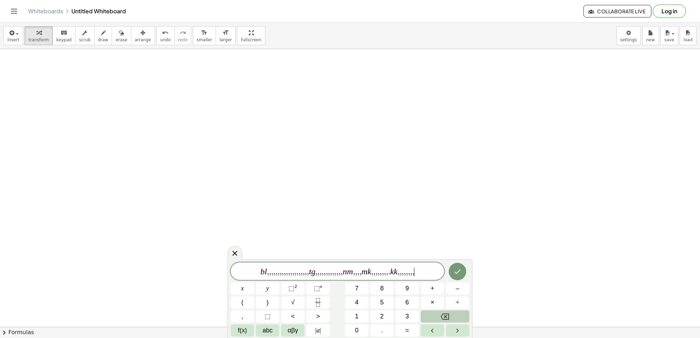
click at [441, 321] on button "Backspace" at bounding box center [445, 316] width 49 height 12
click at [446, 315] on icon "Backspace" at bounding box center [444, 316] width 8 height 8
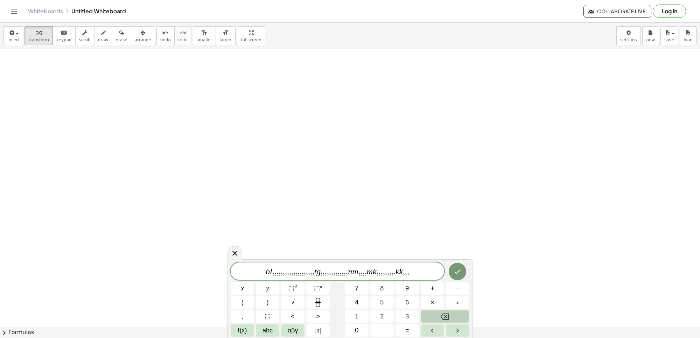
click at [446, 315] on icon "Backspace" at bounding box center [444, 316] width 8 height 8
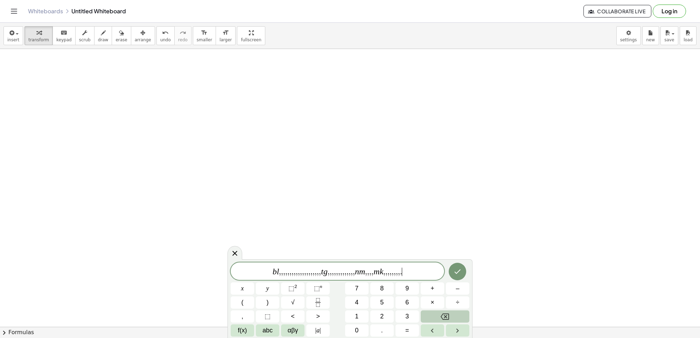
click at [446, 315] on icon "Backspace" at bounding box center [444, 316] width 8 height 8
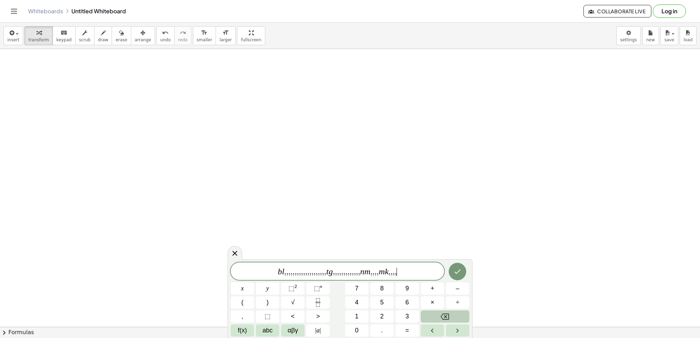
click at [446, 315] on icon "Backspace" at bounding box center [444, 316] width 8 height 8
click at [444, 315] on icon "Backspace" at bounding box center [444, 316] width 8 height 8
click at [436, 309] on div "[PERSON_NAME] , , , , , , , , , , , , , , , , , , , , t g , , , , , , , , , , ,…" at bounding box center [350, 299] width 239 height 74
click at [433, 306] on span "×" at bounding box center [432, 302] width 4 height 9
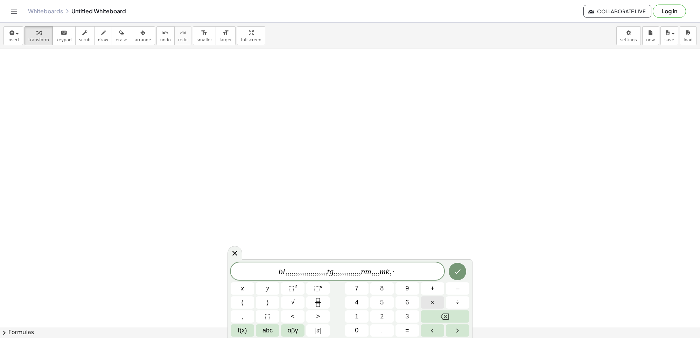
click at [435, 305] on button "×" at bounding box center [432, 302] width 23 height 12
click at [436, 313] on button "Backspace" at bounding box center [445, 316] width 49 height 12
click at [436, 314] on button "Backspace" at bounding box center [445, 316] width 49 height 12
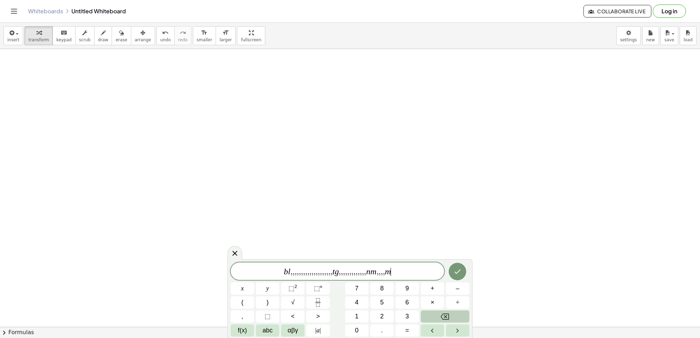
click at [436, 314] on button "Backspace" at bounding box center [445, 316] width 49 height 12
click at [433, 314] on button "Backspace" at bounding box center [445, 316] width 49 height 12
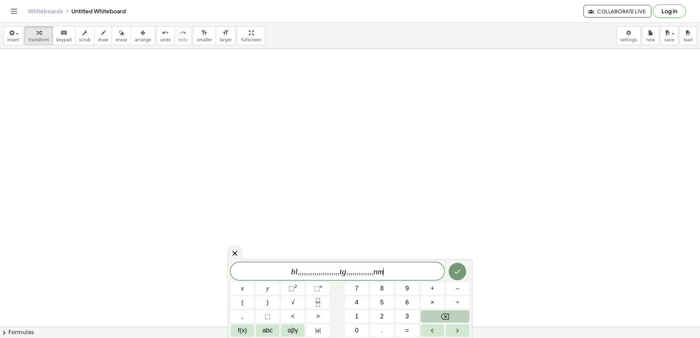
click at [432, 314] on button "Backspace" at bounding box center [445, 316] width 49 height 12
click at [440, 317] on button "Backspace" at bounding box center [445, 316] width 49 height 12
click at [440, 317] on icon "Backspace" at bounding box center [444, 316] width 8 height 8
click at [443, 317] on icon "Backspace" at bounding box center [444, 316] width 8 height 8
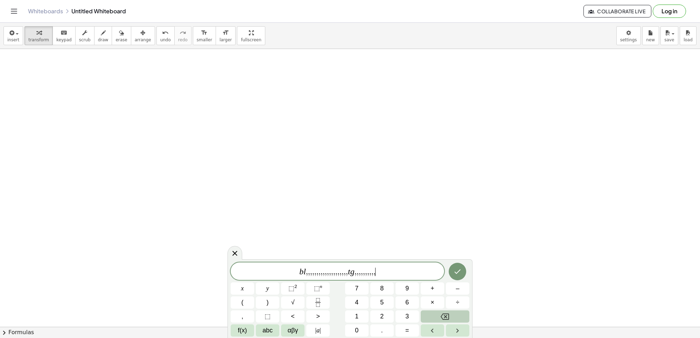
click at [443, 317] on icon "Backspace" at bounding box center [444, 316] width 8 height 8
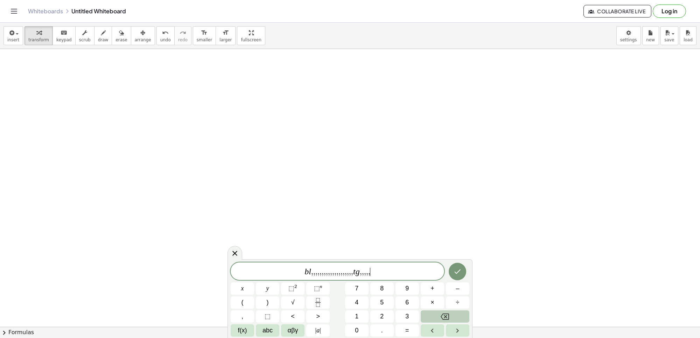
click at [443, 317] on icon "Backspace" at bounding box center [444, 316] width 8 height 8
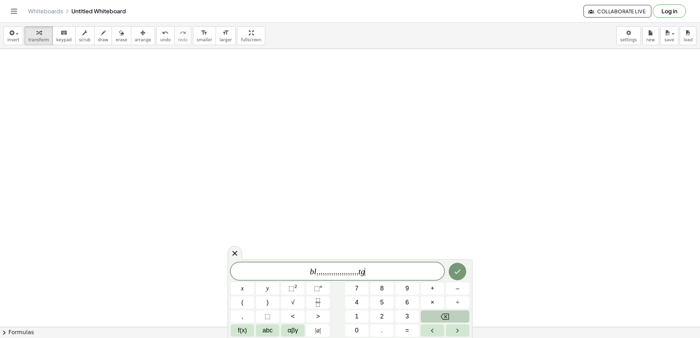
click at [443, 317] on icon "Backspace" at bounding box center [444, 316] width 8 height 8
click at [443, 300] on div "[PERSON_NAME] , , , , , , , , , , , , , , , , , , , , ​ x y ⬚ 2 ⬚ n 7 8 9 + – (…" at bounding box center [350, 299] width 239 height 74
click at [438, 304] on button "×" at bounding box center [432, 302] width 23 height 12
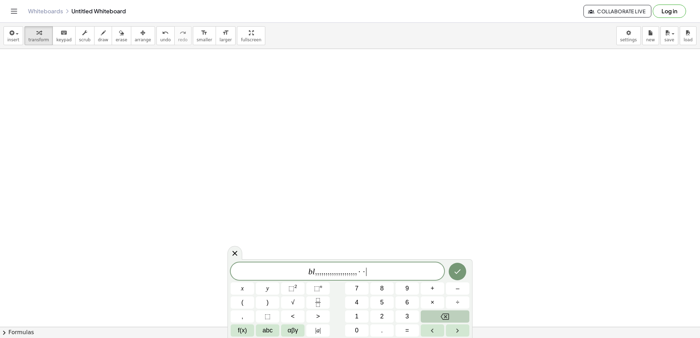
click at [440, 319] on icon "Backspace" at bounding box center [444, 316] width 8 height 8
click at [438, 319] on button "Backspace" at bounding box center [445, 316] width 49 height 12
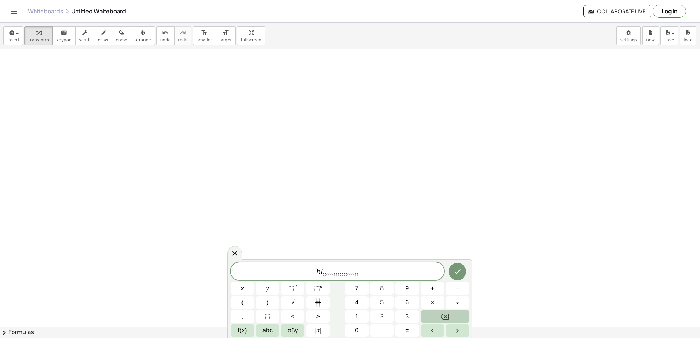
click at [436, 318] on button "Backspace" at bounding box center [445, 316] width 49 height 12
click at [434, 318] on button "Backspace" at bounding box center [445, 316] width 49 height 12
click at [434, 319] on button "Backspace" at bounding box center [445, 316] width 49 height 12
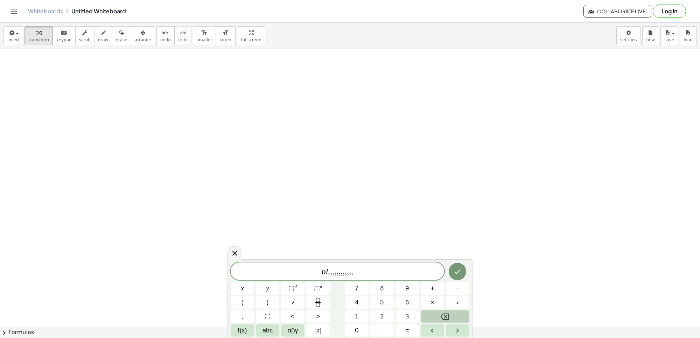
click at [434, 319] on button "Backspace" at bounding box center [445, 316] width 49 height 12
click at [431, 319] on button "Backspace" at bounding box center [445, 316] width 49 height 12
click at [436, 317] on button "Backspace" at bounding box center [445, 316] width 49 height 12
click at [435, 315] on button "Backspace" at bounding box center [445, 316] width 49 height 12
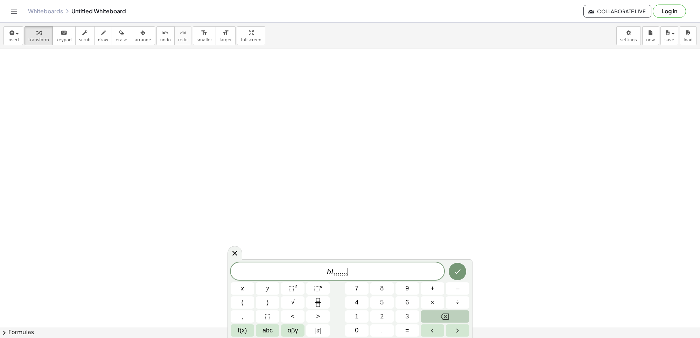
click at [435, 315] on button "Backspace" at bounding box center [445, 316] width 49 height 12
click at [424, 312] on button "Backspace" at bounding box center [445, 316] width 49 height 12
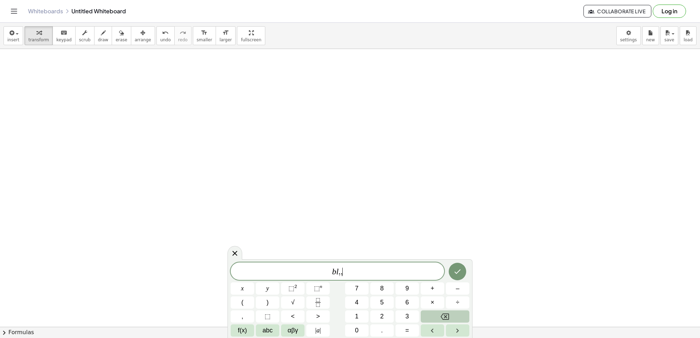
click at [424, 312] on button "Backspace" at bounding box center [445, 316] width 49 height 12
click at [425, 312] on button "Backspace" at bounding box center [445, 316] width 49 height 12
click at [427, 321] on button "Backspace" at bounding box center [445, 316] width 49 height 12
